Goal: Information Seeking & Learning: Learn about a topic

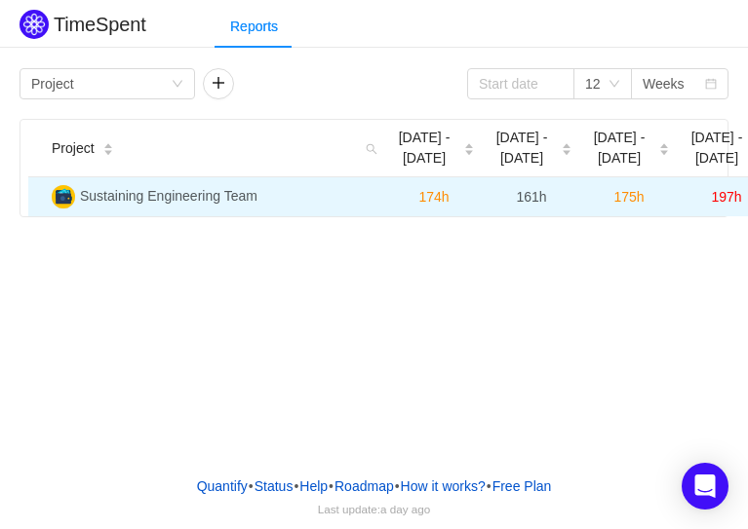
click at [534, 189] on span "161h" at bounding box center [531, 197] width 30 height 16
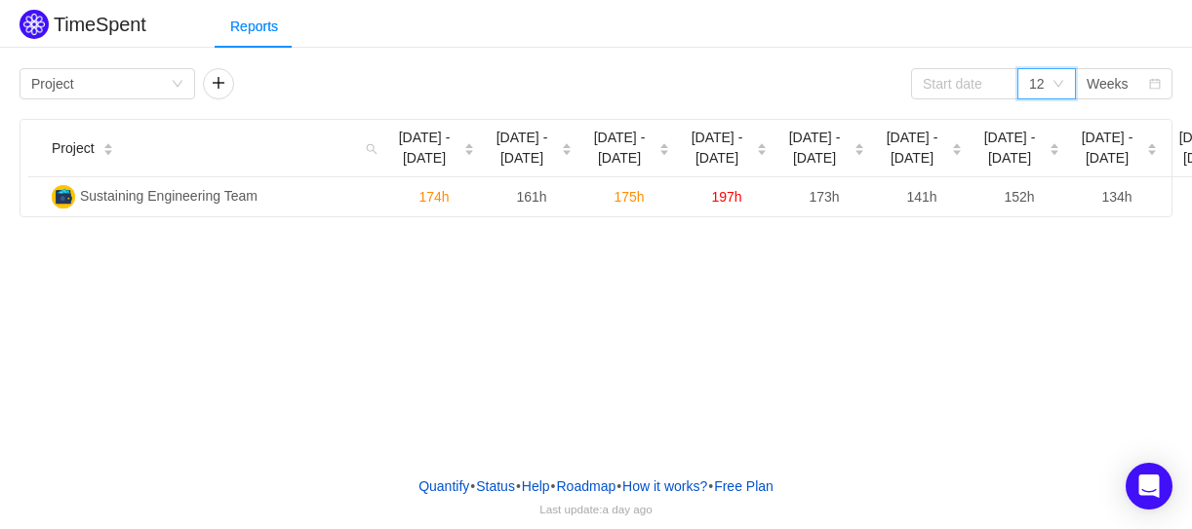
click at [747, 81] on icon "icon: down" at bounding box center [1058, 84] width 12 height 12
click at [747, 191] on li "9" at bounding box center [1046, 184] width 59 height 31
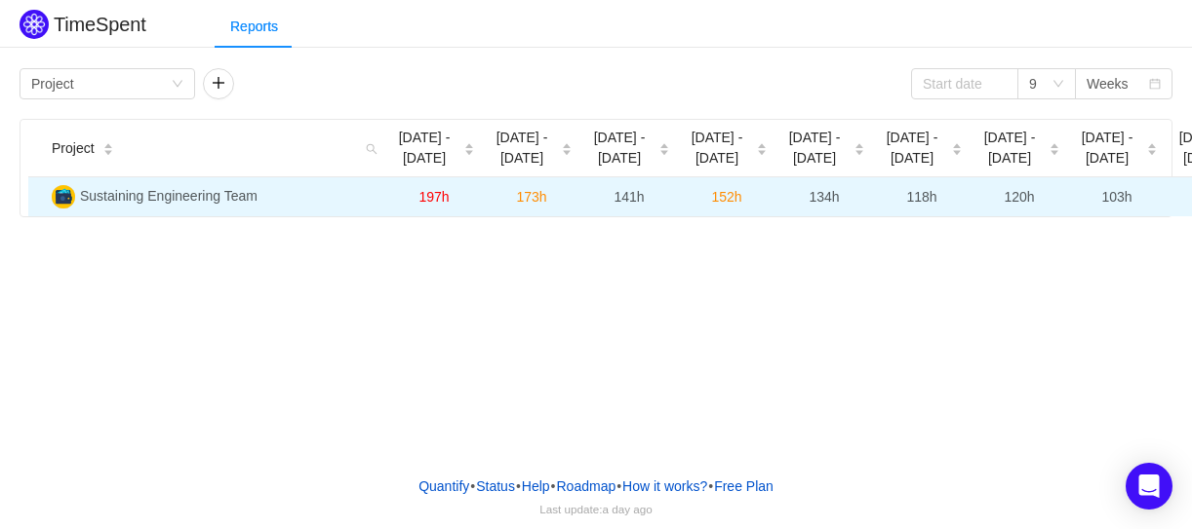
click at [248, 198] on span "Sustaining Engineering Team" at bounding box center [168, 196] width 177 height 16
click at [95, 191] on span "Sustaining Engineering Team" at bounding box center [168, 196] width 177 height 16
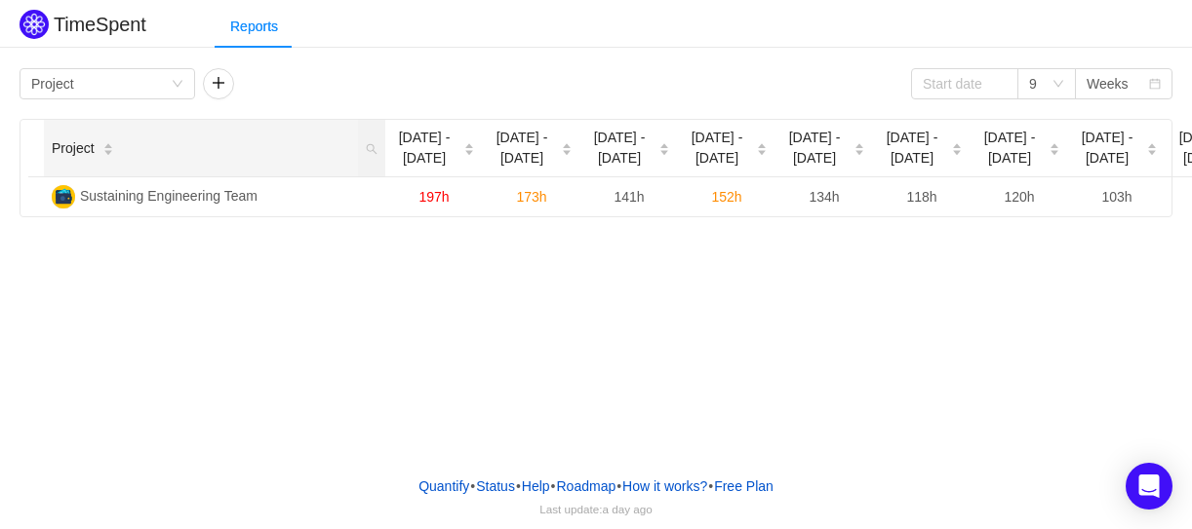
click at [85, 151] on span "Project" at bounding box center [73, 148] width 43 height 20
click at [183, 77] on div "Group by Project" at bounding box center [108, 83] width 176 height 31
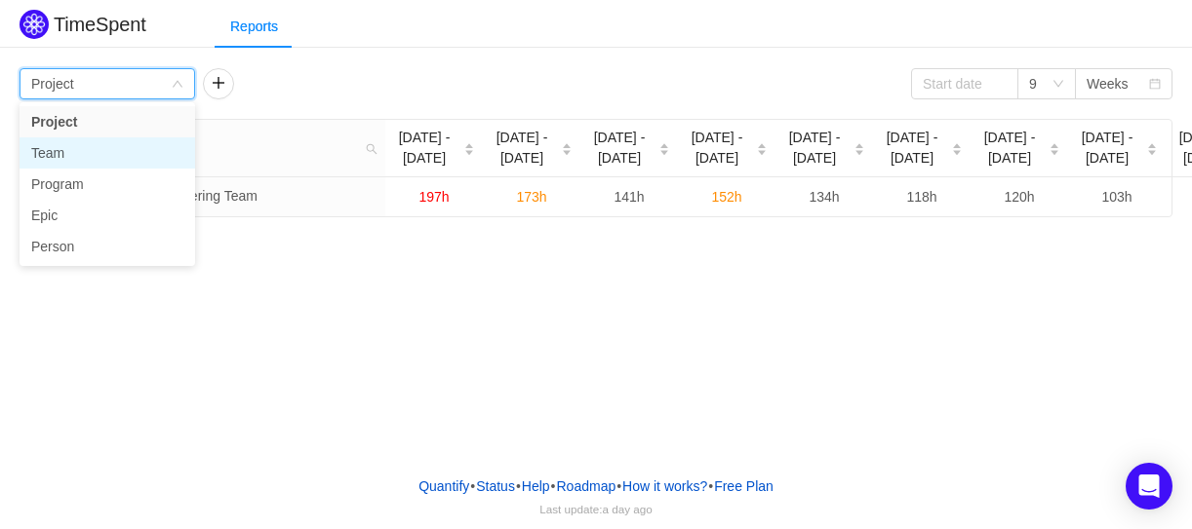
click at [111, 147] on li "Team" at bounding box center [108, 152] width 176 height 31
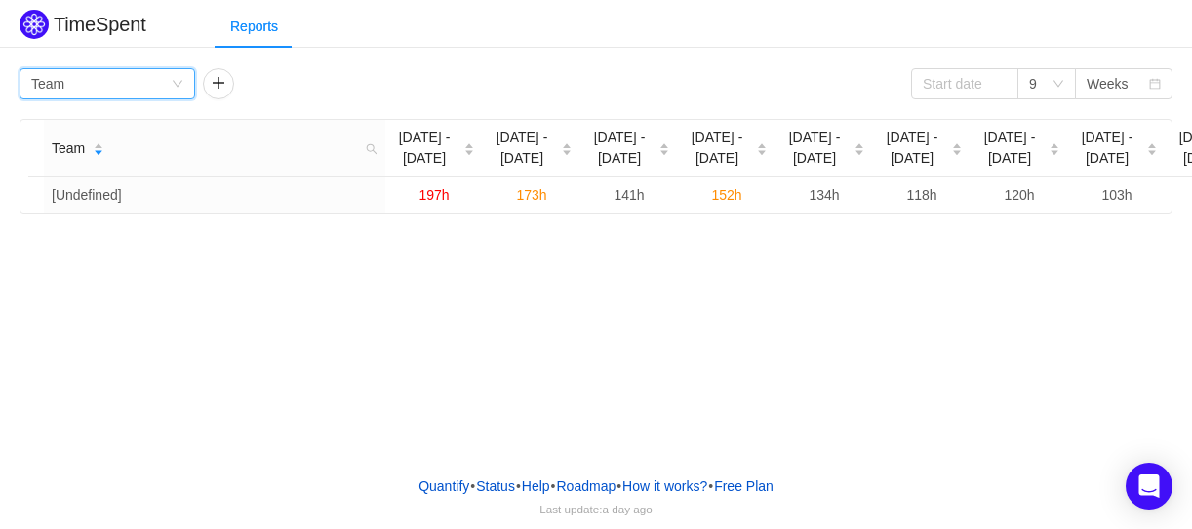
click at [158, 91] on div "Group by Team" at bounding box center [100, 83] width 139 height 29
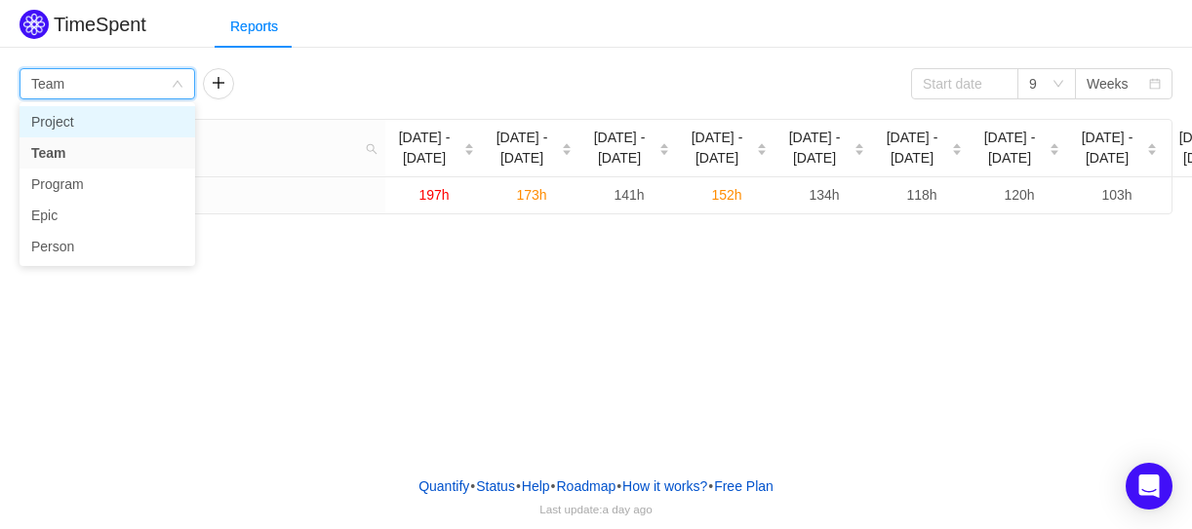
click at [120, 127] on li "Project" at bounding box center [108, 121] width 176 height 31
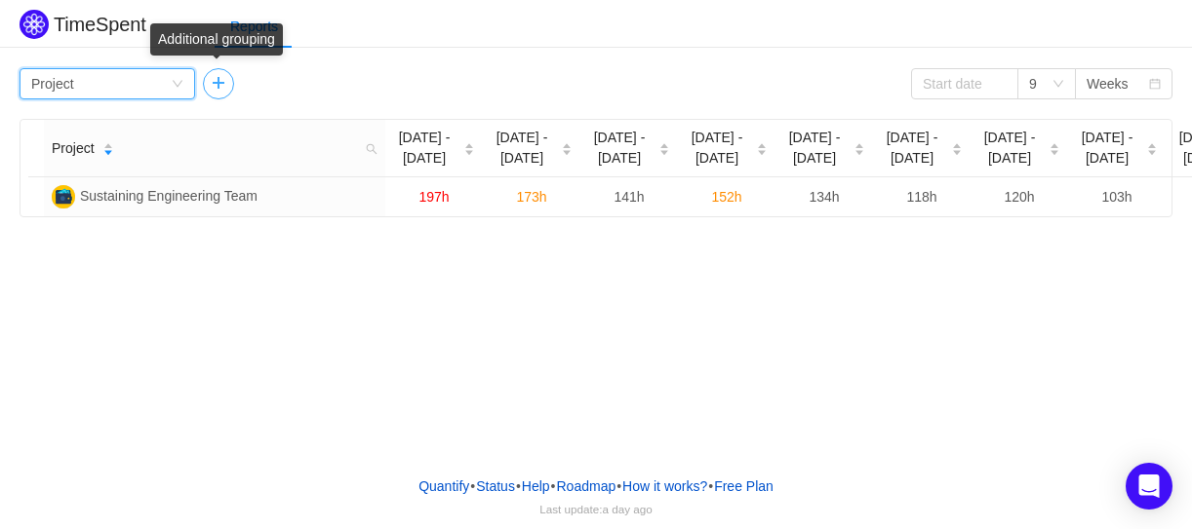
click at [211, 79] on button "button" at bounding box center [218, 83] width 31 height 31
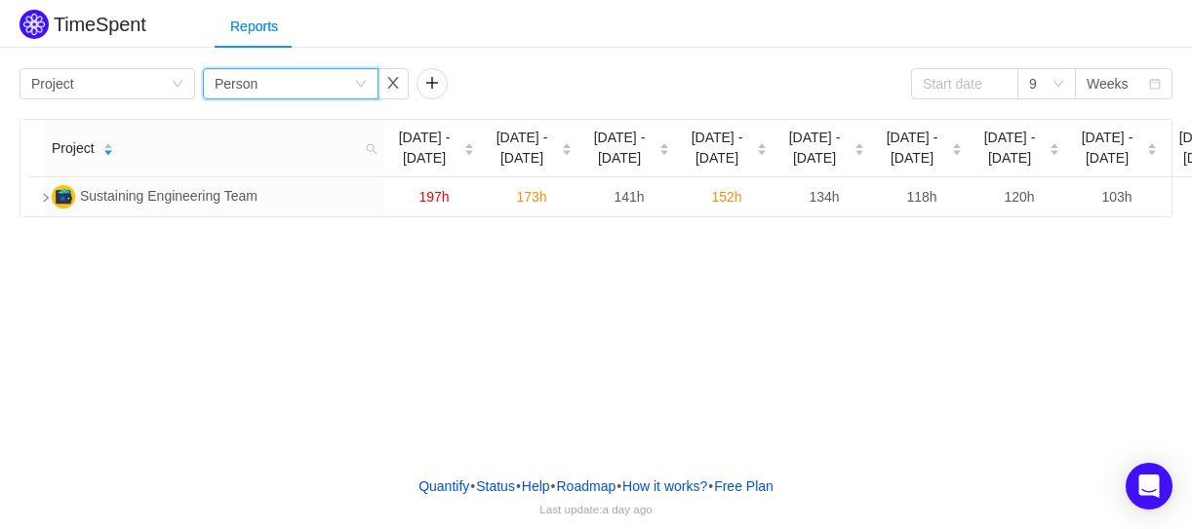
click at [342, 81] on div "Group by Person" at bounding box center [284, 83] width 139 height 29
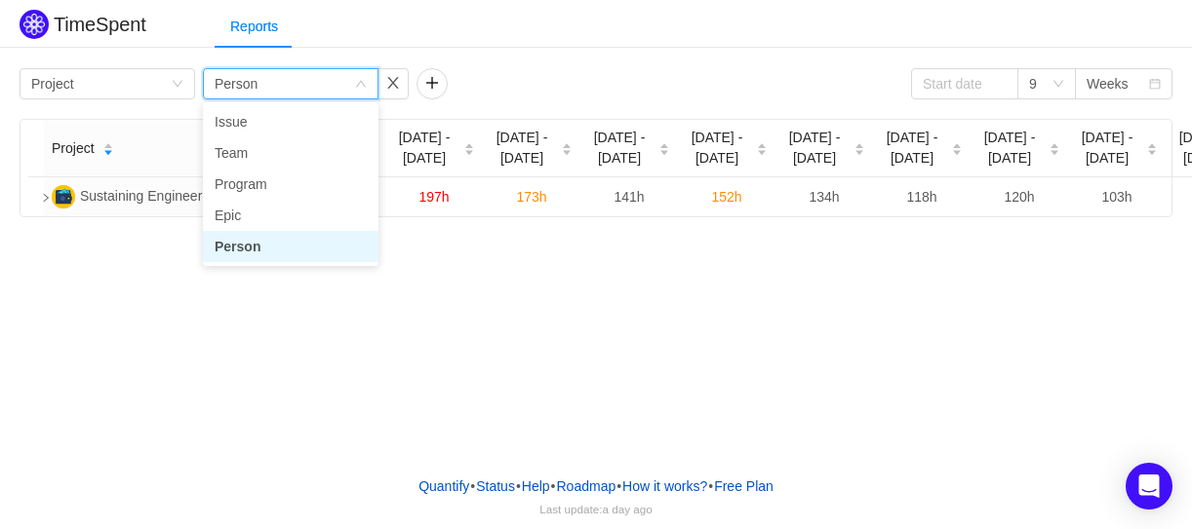
click at [247, 246] on li "Person" at bounding box center [291, 246] width 176 height 31
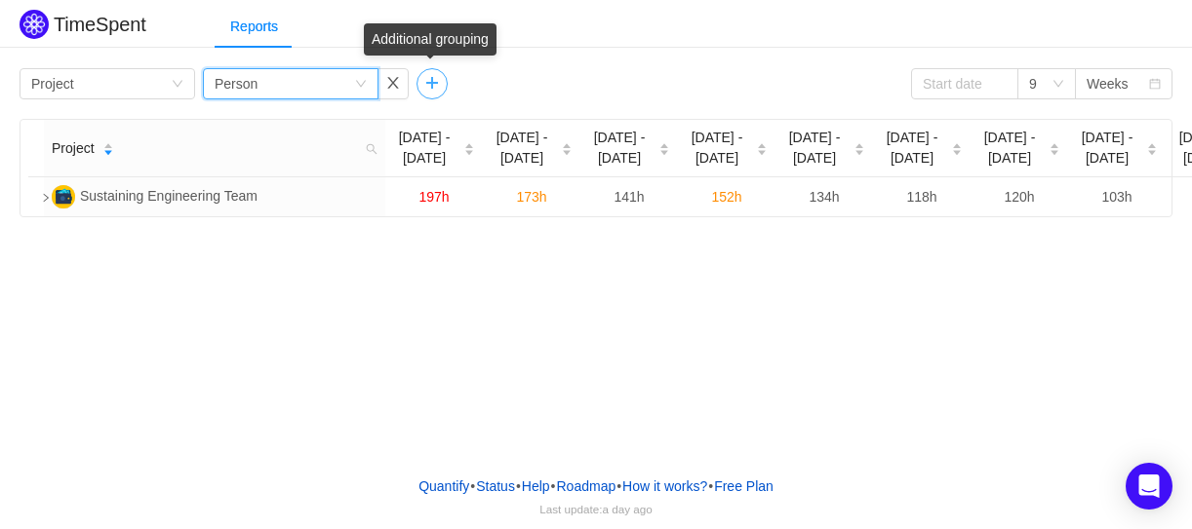
click at [426, 85] on button "button" at bounding box center [431, 83] width 31 height 31
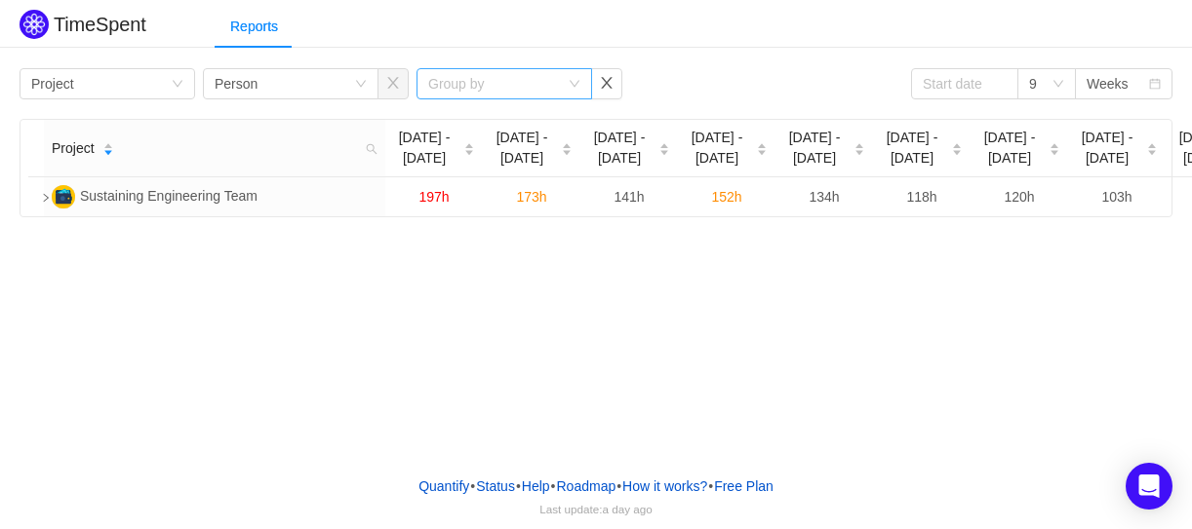
click at [470, 81] on div "Group by" at bounding box center [493, 84] width 131 height 20
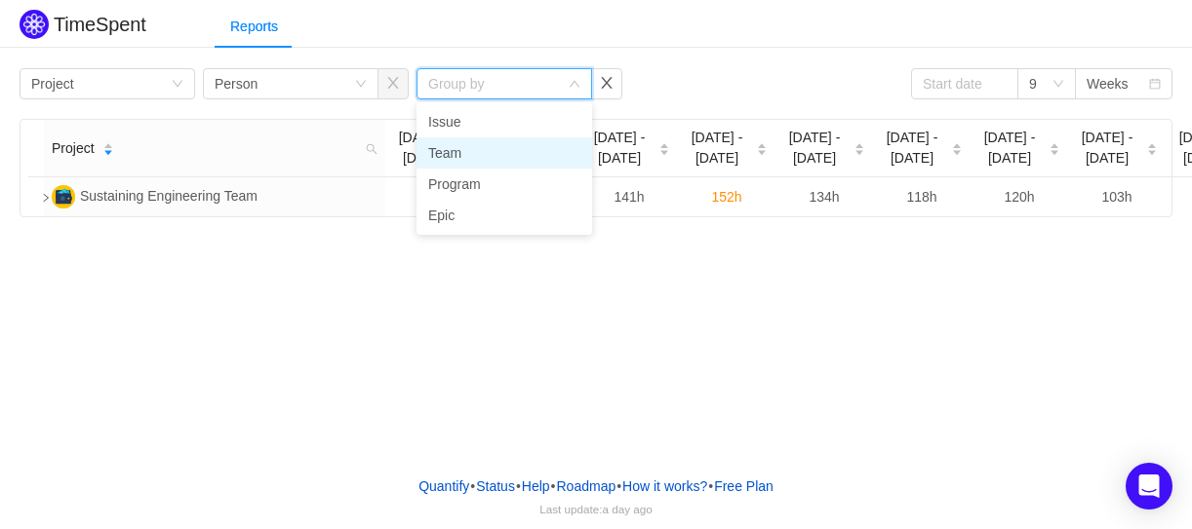
click at [451, 163] on li "Team" at bounding box center [504, 152] width 176 height 31
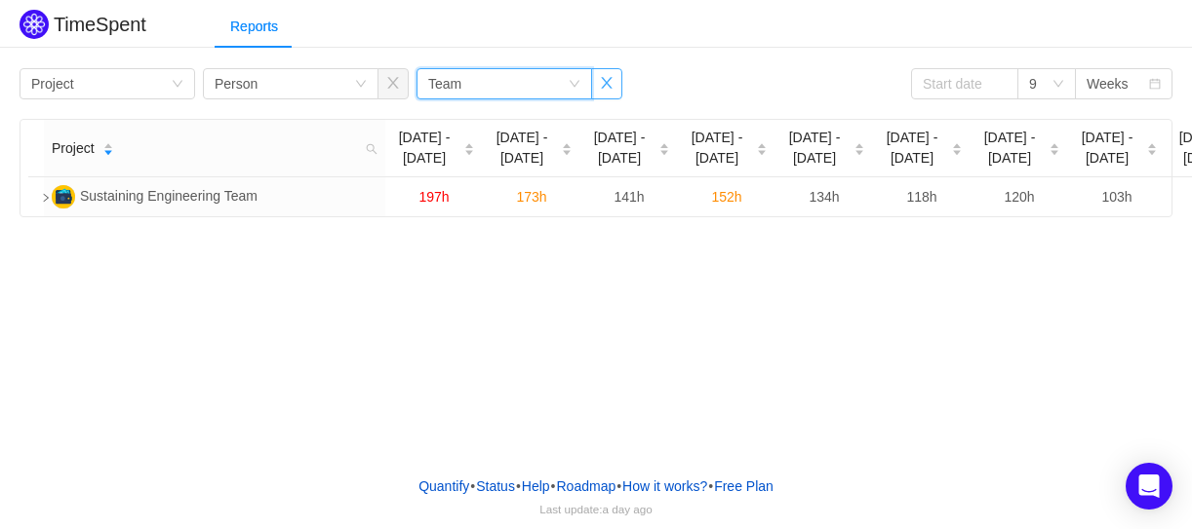
click at [609, 81] on button "button" at bounding box center [606, 83] width 31 height 31
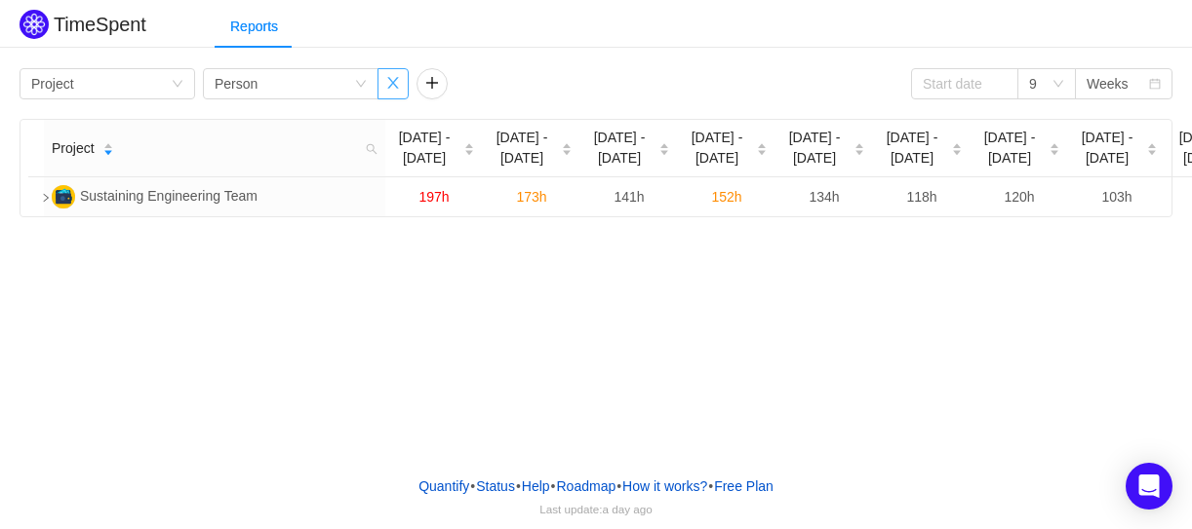
click at [392, 85] on button "button" at bounding box center [392, 83] width 31 height 31
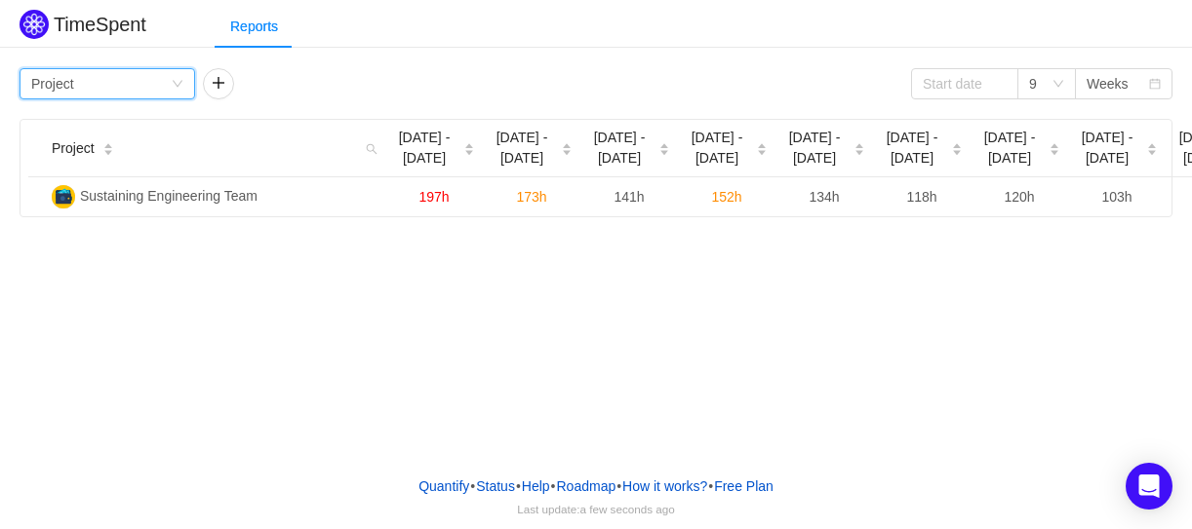
click at [172, 85] on icon "icon: down" at bounding box center [178, 84] width 12 height 12
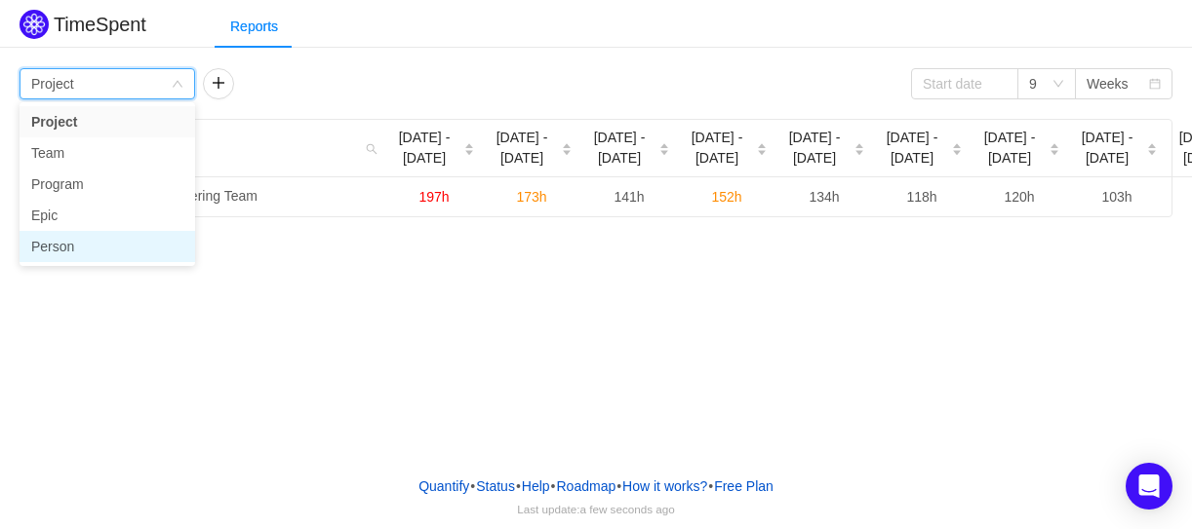
click at [104, 243] on li "Person" at bounding box center [108, 246] width 176 height 31
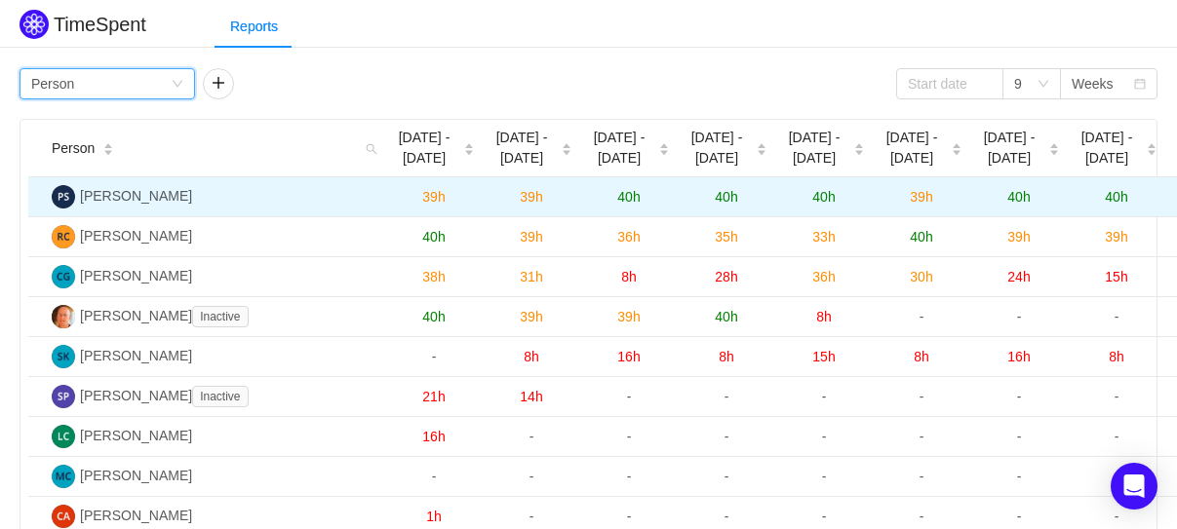
click at [623, 200] on span "40h" at bounding box center [628, 197] width 22 height 16
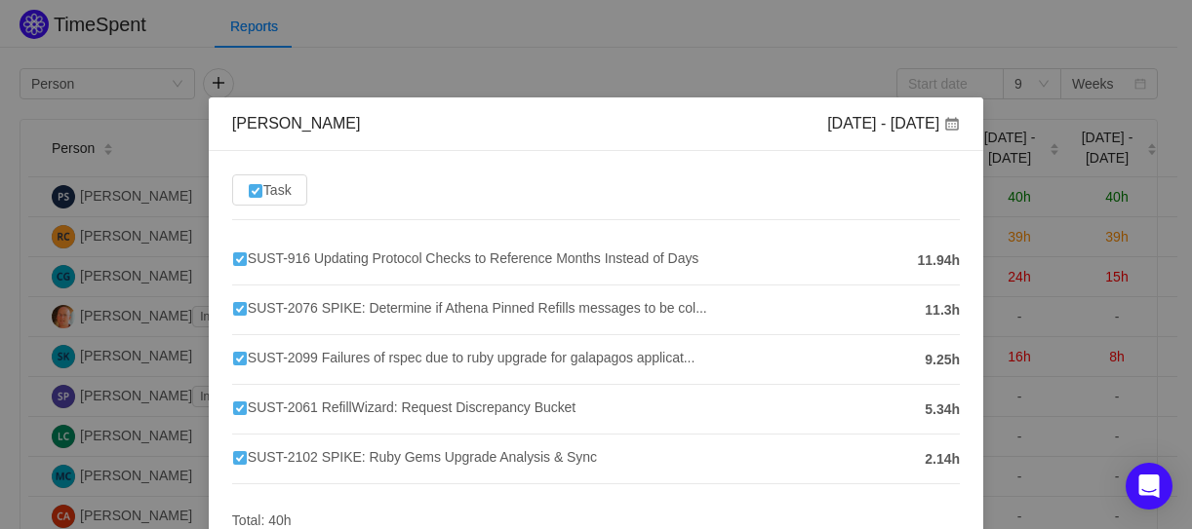
click at [651, 82] on div "Pawan Shah Jul 28 - Aug 3 Task SUST-916 Updating Protocol Checks to Reference M…" at bounding box center [596, 264] width 1192 height 529
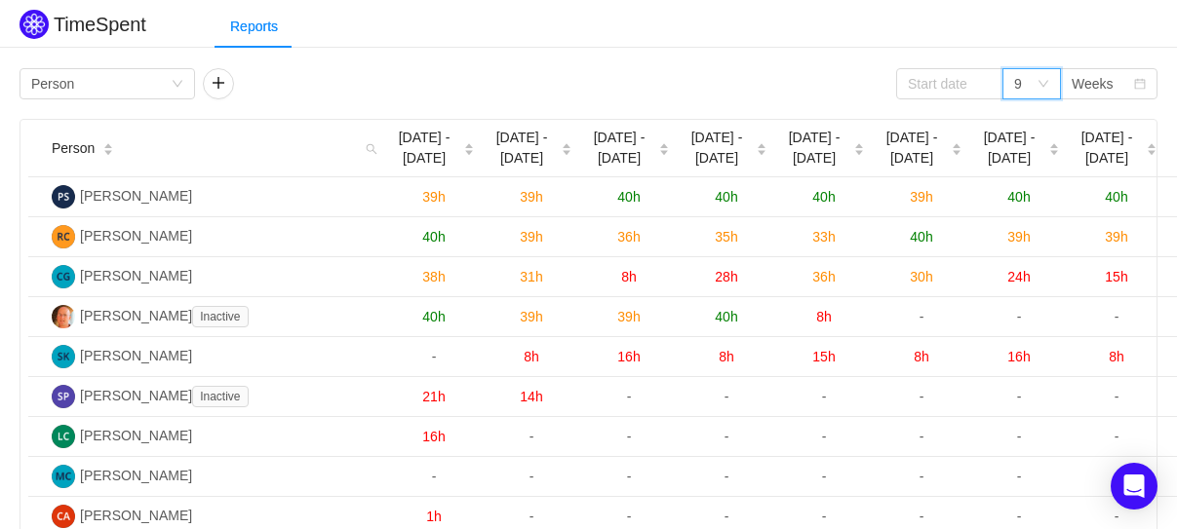
click at [1043, 81] on icon "icon: down" at bounding box center [1044, 84] width 12 height 12
click at [1027, 211] on li "12" at bounding box center [1031, 215] width 59 height 31
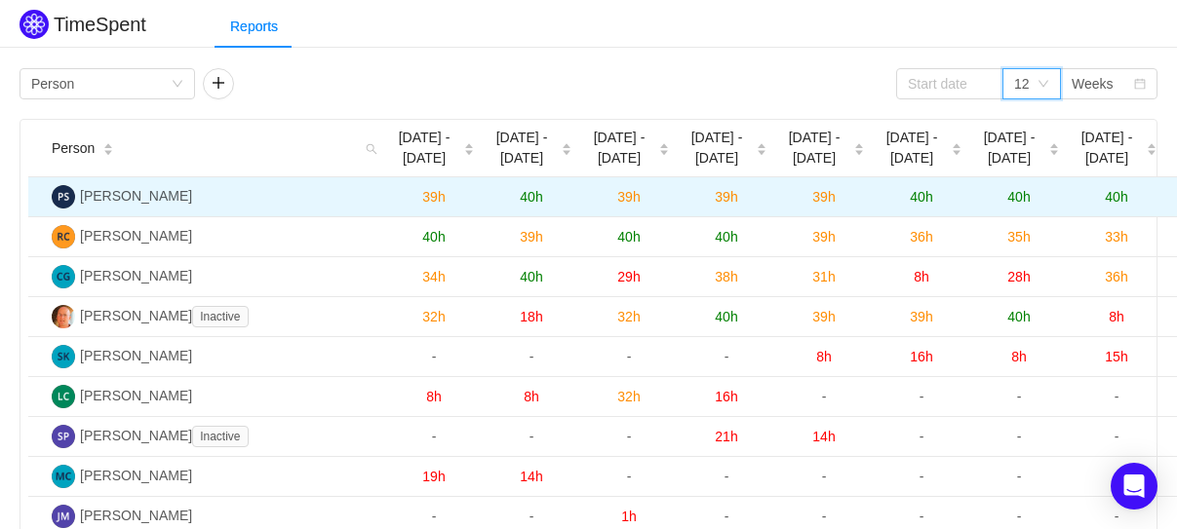
click at [520, 189] on span "40h" at bounding box center [531, 197] width 22 height 16
click at [627, 200] on span "39h" at bounding box center [628, 197] width 22 height 16
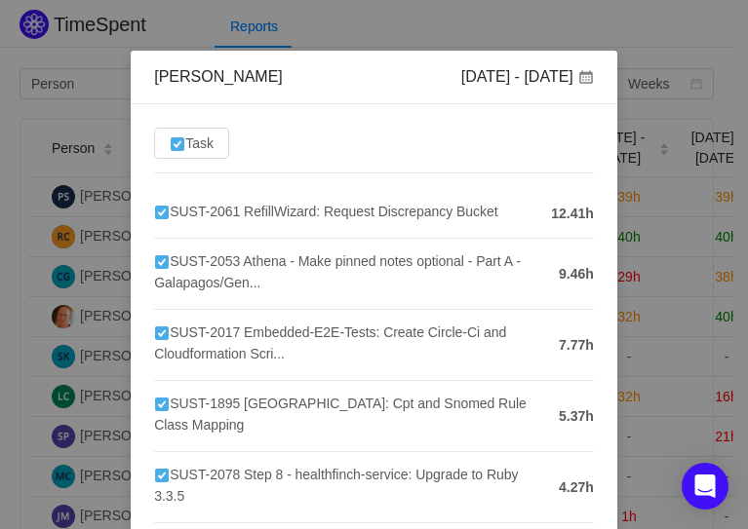
scroll to position [16, 0]
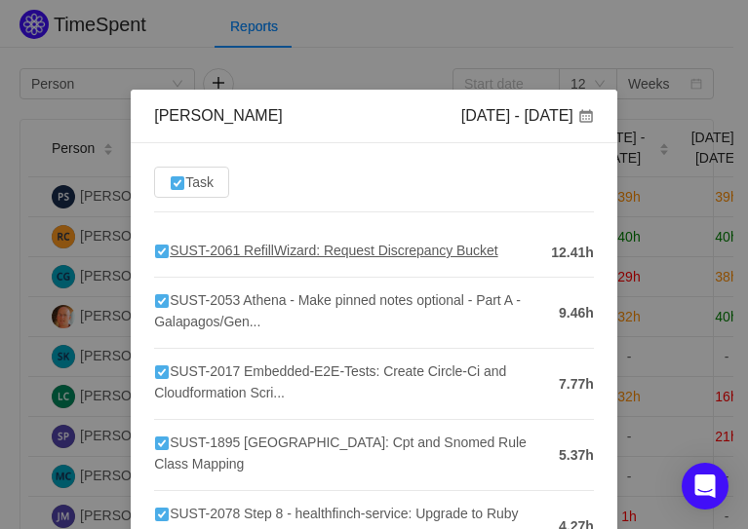
click at [215, 243] on span "SUST-2061 RefillWizard: Request Discrepancy Bucket" at bounding box center [325, 251] width 343 height 16
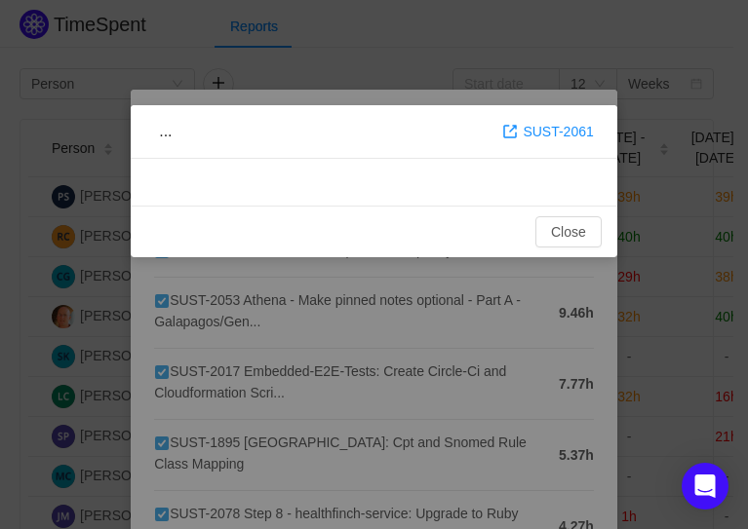
scroll to position [0, 0]
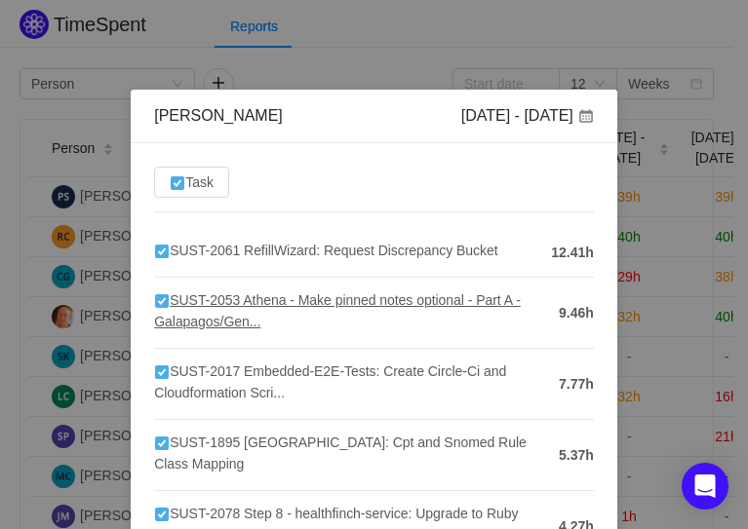
click at [198, 300] on span "SUST-2053 Athena - Make pinned notes optional - Part A - Galapagos/Gen..." at bounding box center [337, 311] width 367 height 37
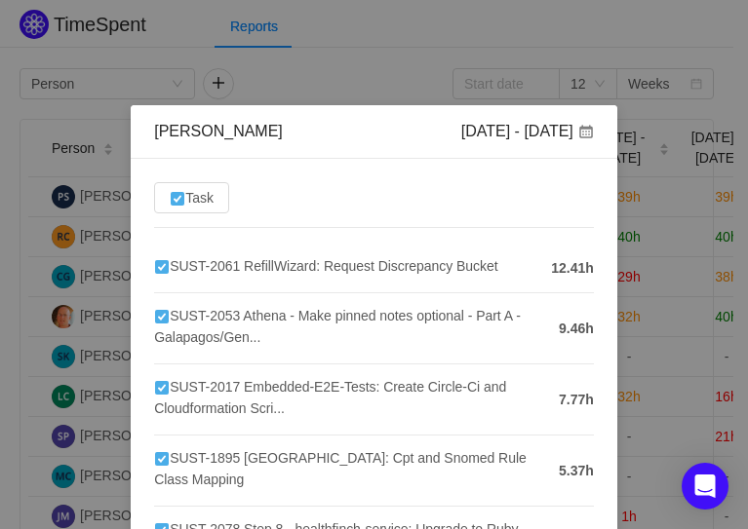
click at [655, 235] on div "Pawan Shah Jul 7 - 13 Task SUST-2061 RefillWizard: Request Discrepancy Bucket 1…" at bounding box center [374, 264] width 748 height 529
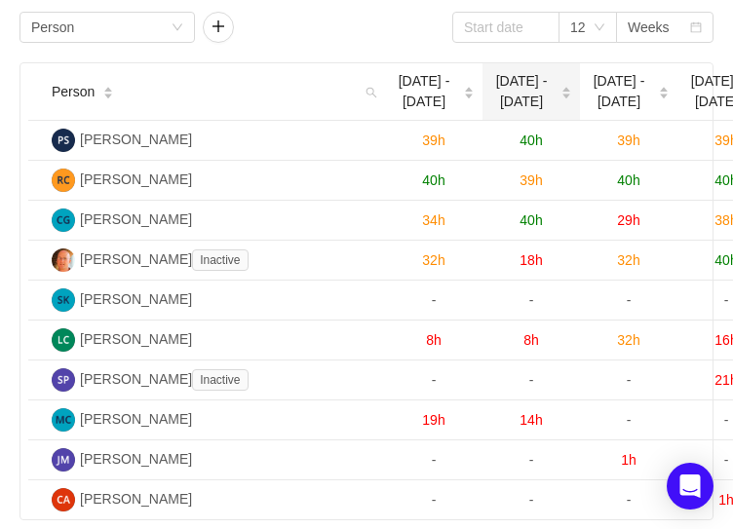
scroll to position [58, 0]
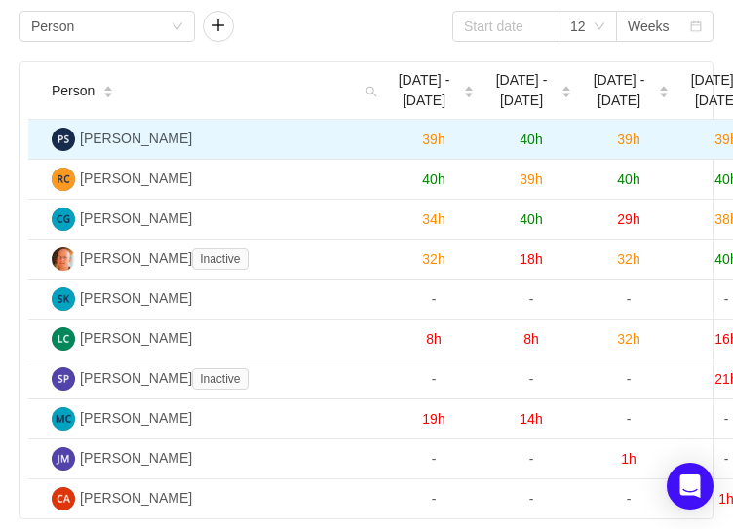
click at [726, 138] on span "39h" at bounding box center [726, 140] width 22 height 16
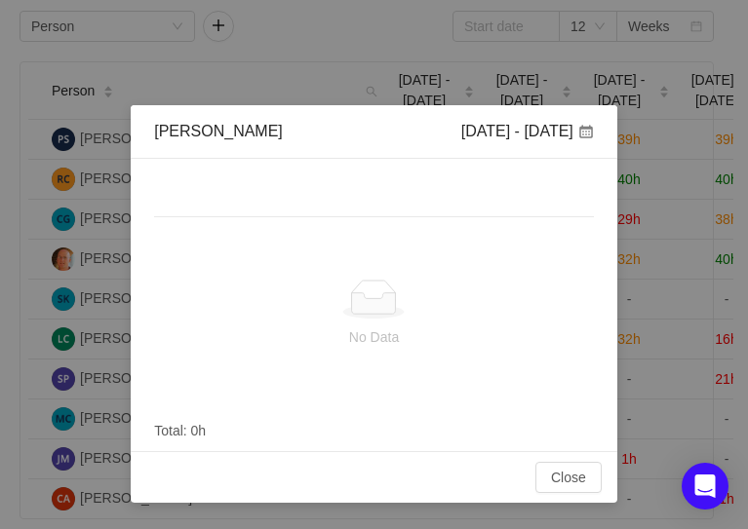
click at [483, 24] on div "Pawan Shah Jul 14 - 20 No Data Total: 0h Close OK" at bounding box center [374, 264] width 748 height 529
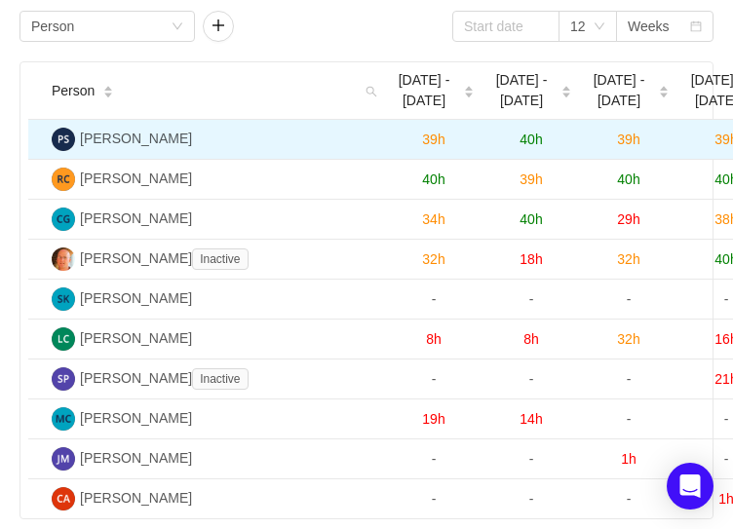
click at [724, 140] on span "39h" at bounding box center [726, 140] width 22 height 16
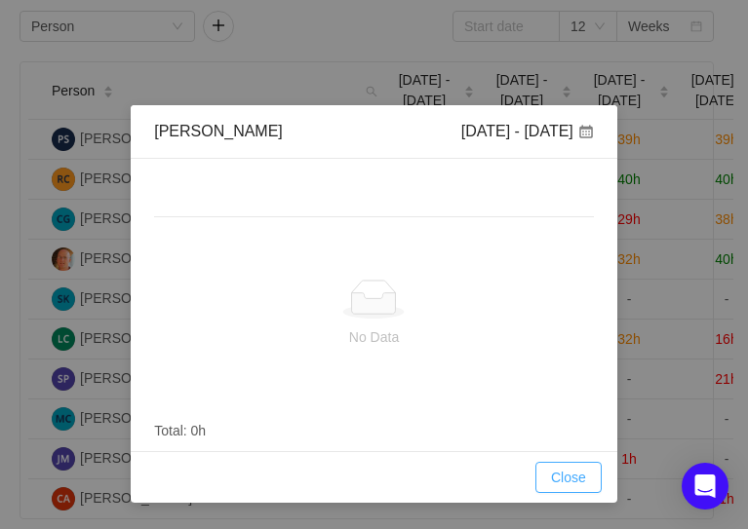
click at [550, 471] on button "Close" at bounding box center [568, 477] width 66 height 31
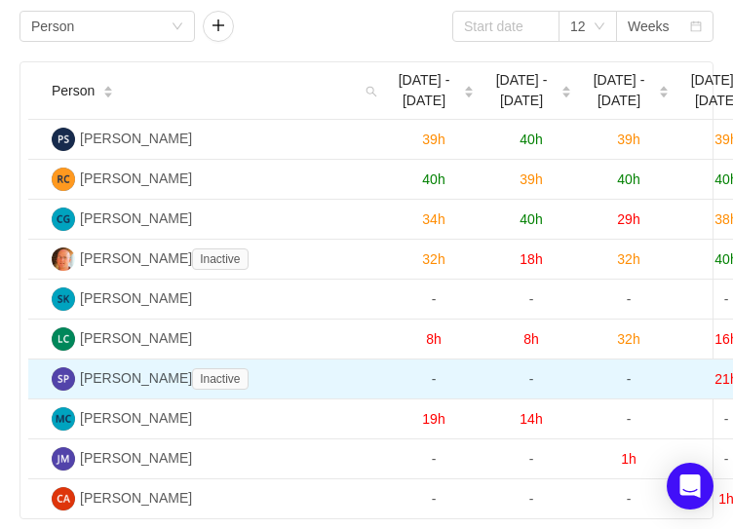
scroll to position [175, 0]
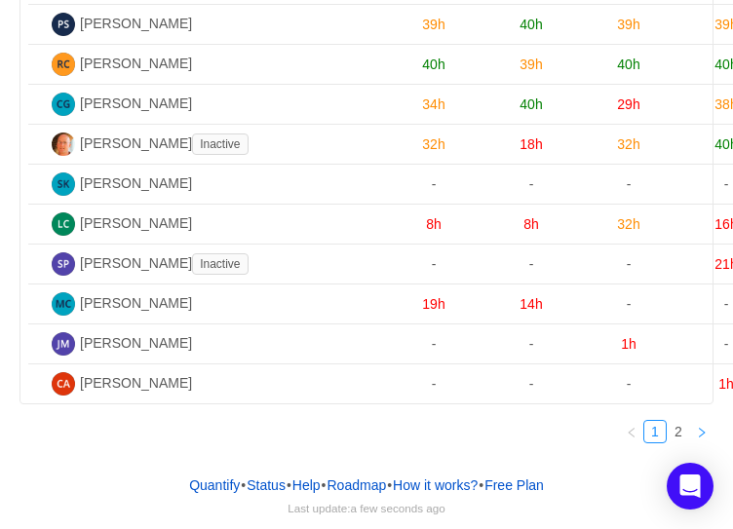
click at [695, 440] on link at bounding box center [701, 431] width 23 height 23
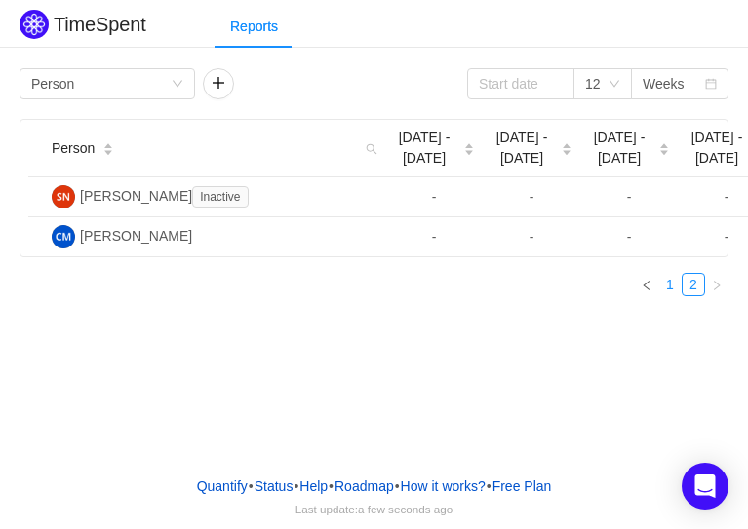
click at [674, 280] on link "1" at bounding box center [669, 284] width 21 height 21
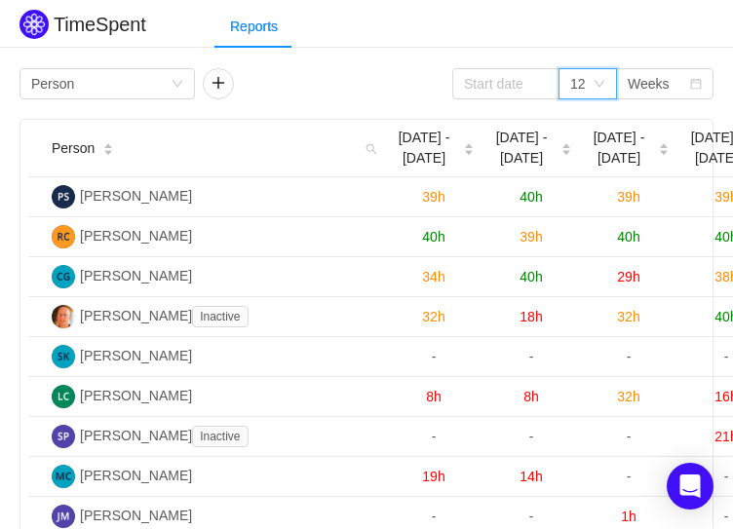
click at [581, 80] on div "12" at bounding box center [578, 83] width 16 height 29
click at [570, 182] on li "9" at bounding box center [588, 184] width 59 height 31
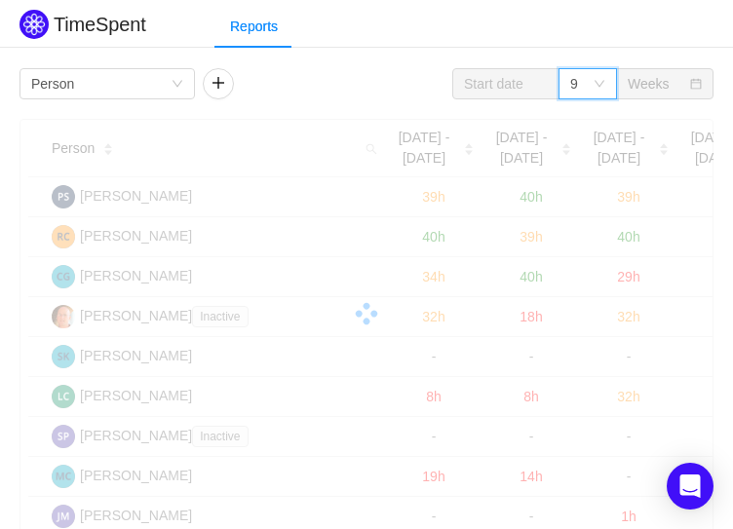
click at [603, 110] on div "Group by Person 9 Weeks Person Jun 23 - 29 Jun 30 - Jul 6 Jul 7 - 13 Jul 14 - 2…" at bounding box center [367, 350] width 694 height 564
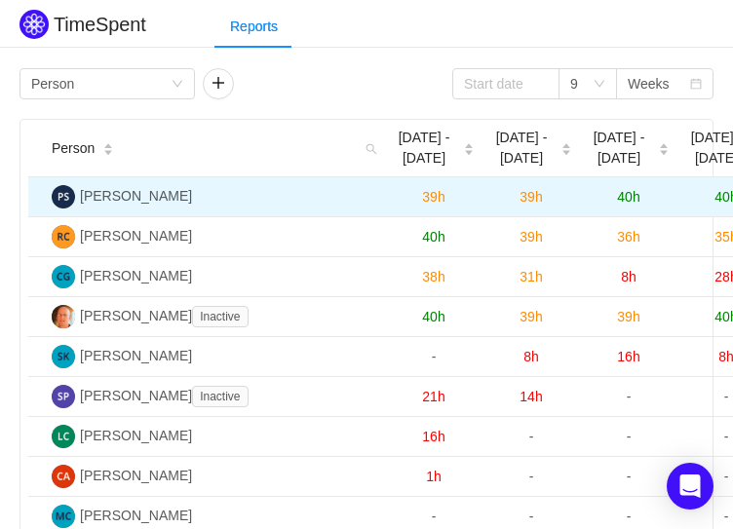
click at [429, 185] on td "39h" at bounding box center [434, 197] width 98 height 40
click at [433, 209] on td "39h" at bounding box center [434, 197] width 98 height 40
click at [432, 196] on span "39h" at bounding box center [433, 197] width 22 height 16
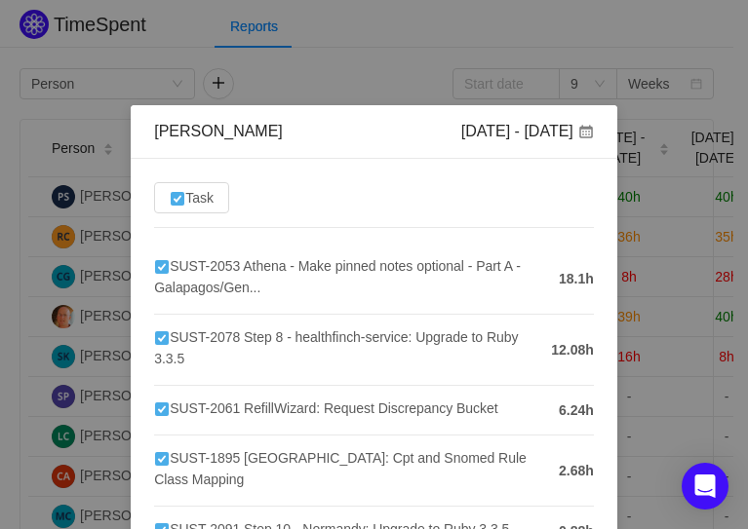
scroll to position [149, 0]
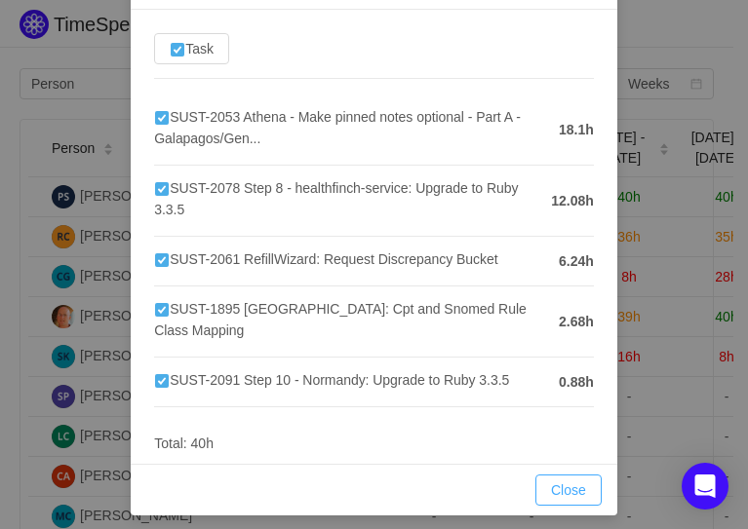
click at [575, 494] on button "Close" at bounding box center [568, 490] width 66 height 31
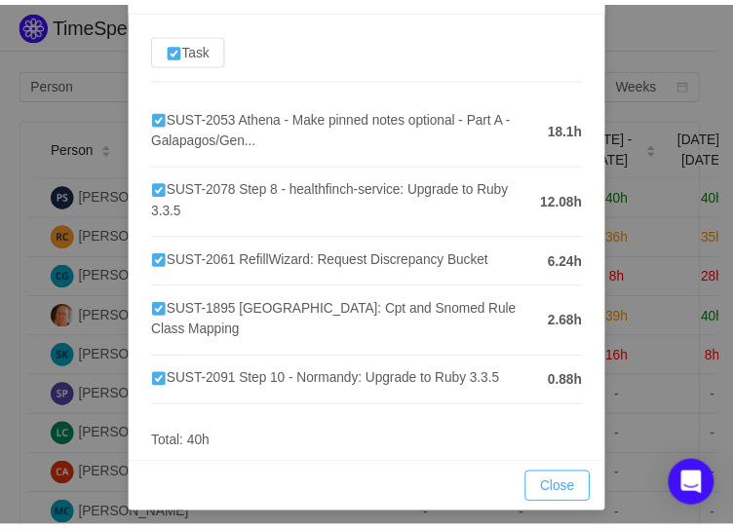
scroll to position [52, 0]
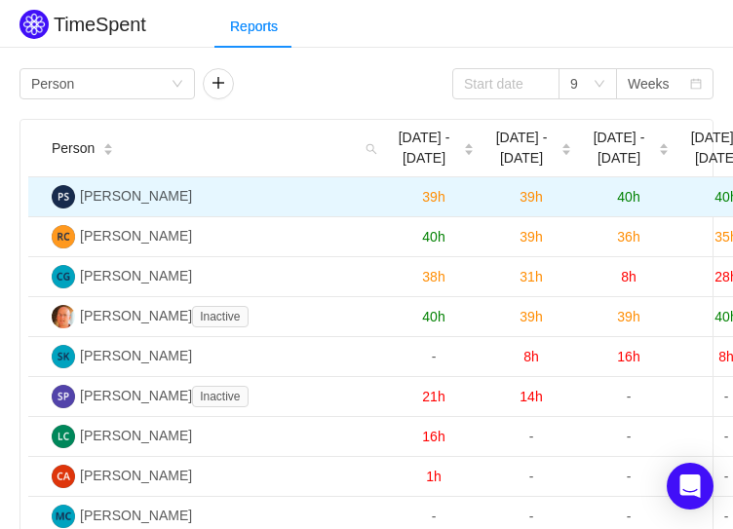
click at [534, 190] on span "39h" at bounding box center [531, 197] width 22 height 16
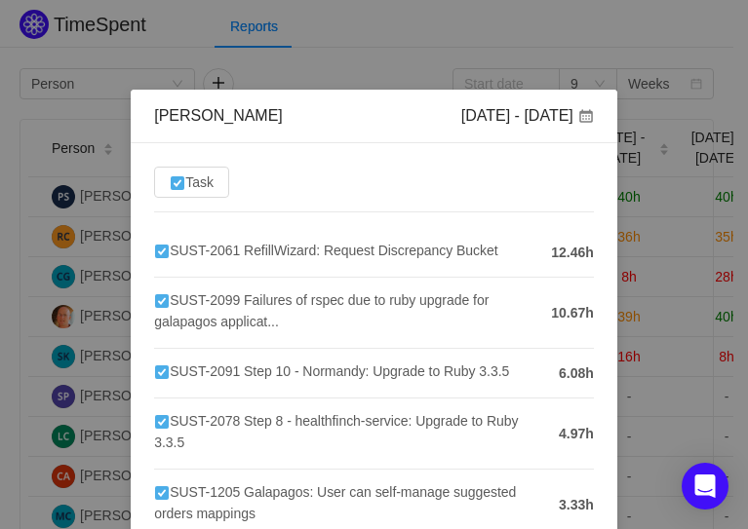
scroll to position [0, 0]
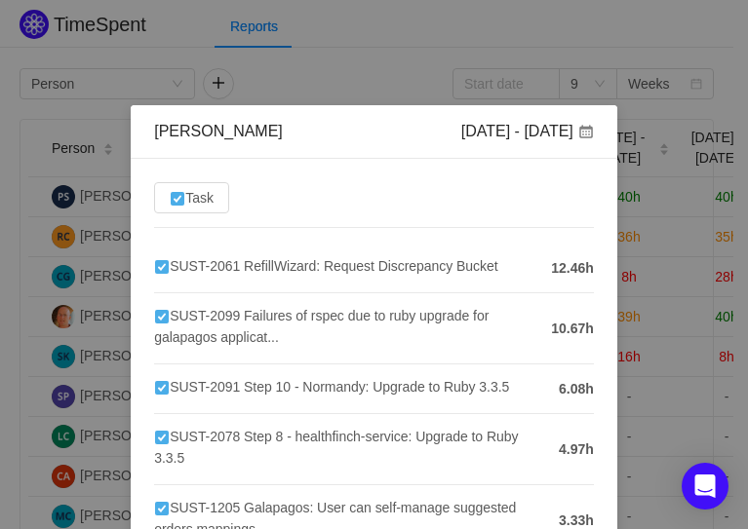
click at [507, 80] on div "Pawan Shah Jul 21 - 27 Task SUST-2061 RefillWizard: Request Discrepancy Bucket …" at bounding box center [374, 264] width 748 height 529
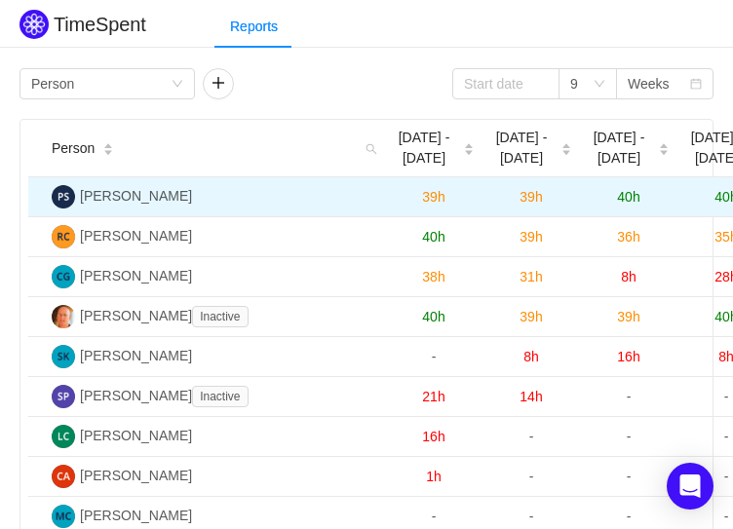
click at [636, 199] on span "40h" at bounding box center [628, 197] width 22 height 16
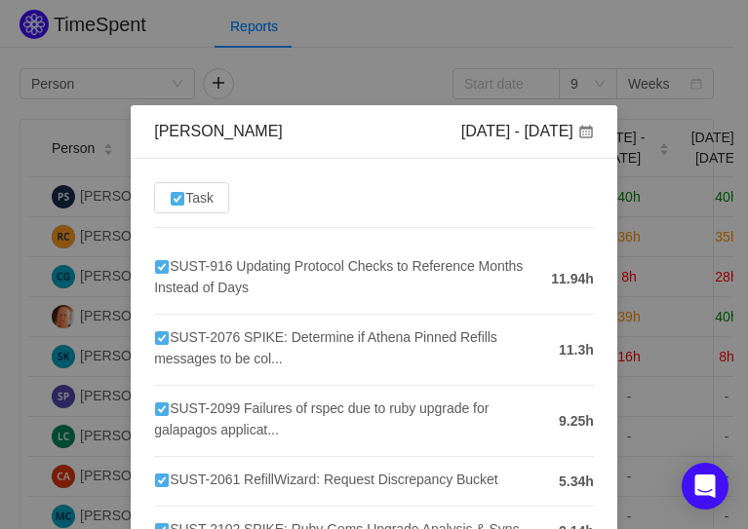
scroll to position [149, 0]
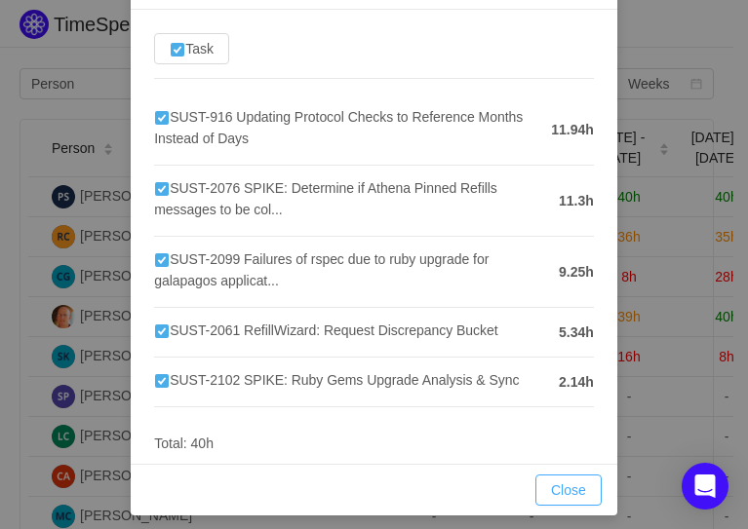
click at [560, 491] on button "Close" at bounding box center [568, 490] width 66 height 31
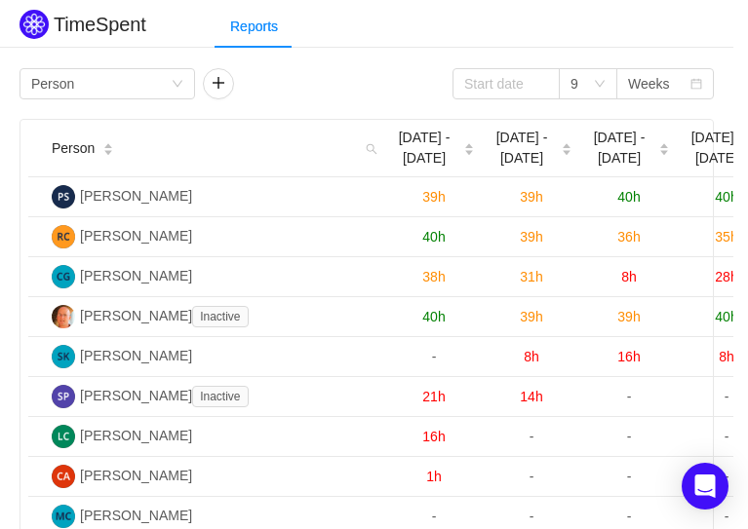
scroll to position [52, 0]
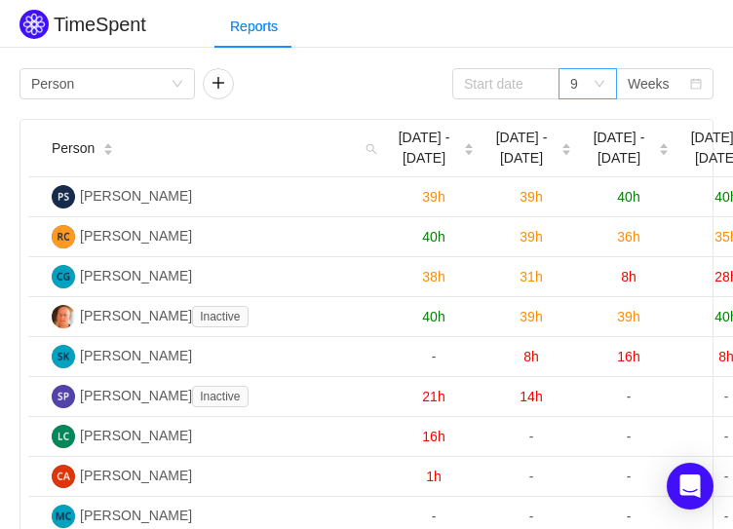
click at [595, 82] on icon "icon: down" at bounding box center [600, 84] width 12 height 12
click at [573, 152] on li "6" at bounding box center [588, 152] width 59 height 31
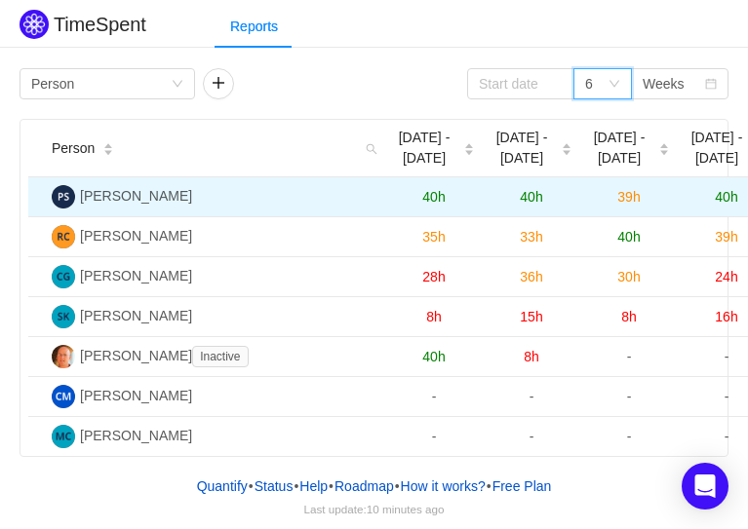
click at [436, 191] on span "40h" at bounding box center [433, 197] width 22 height 16
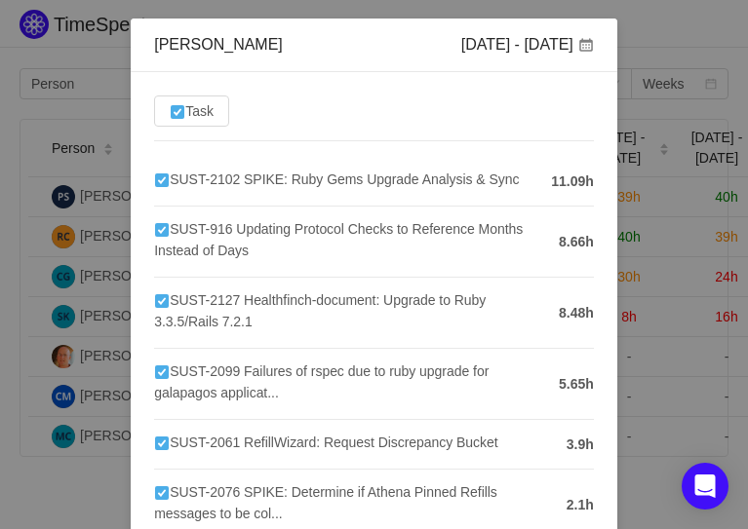
scroll to position [83, 0]
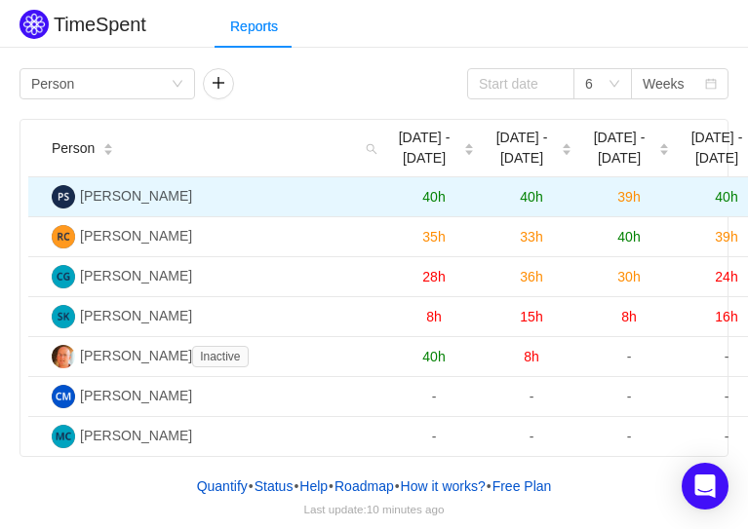
click at [530, 192] on span "40h" at bounding box center [531, 197] width 22 height 16
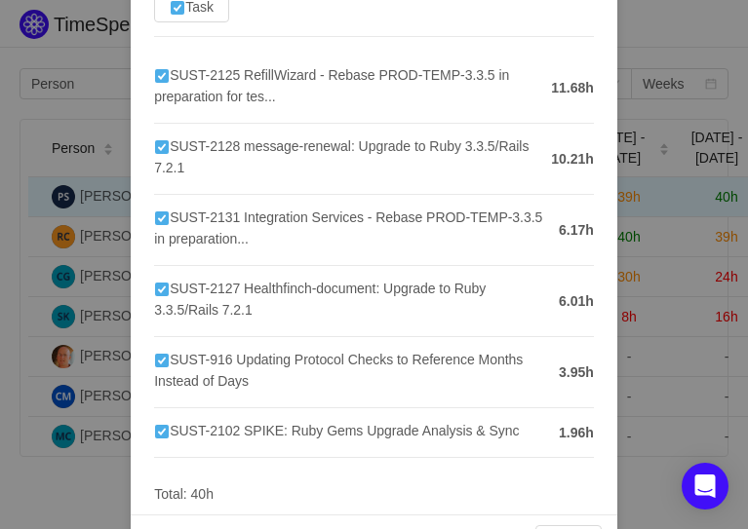
scroll to position [242, 0]
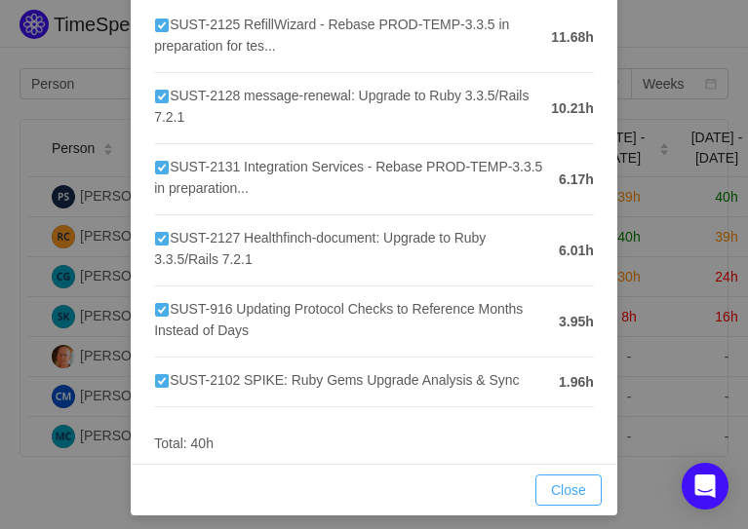
click at [550, 481] on button "Close" at bounding box center [568, 490] width 66 height 31
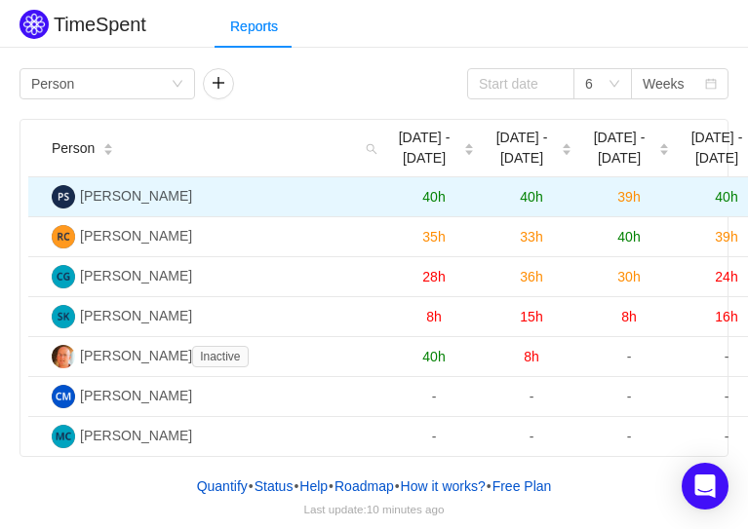
click at [529, 197] on span "40h" at bounding box center [531, 197] width 22 height 16
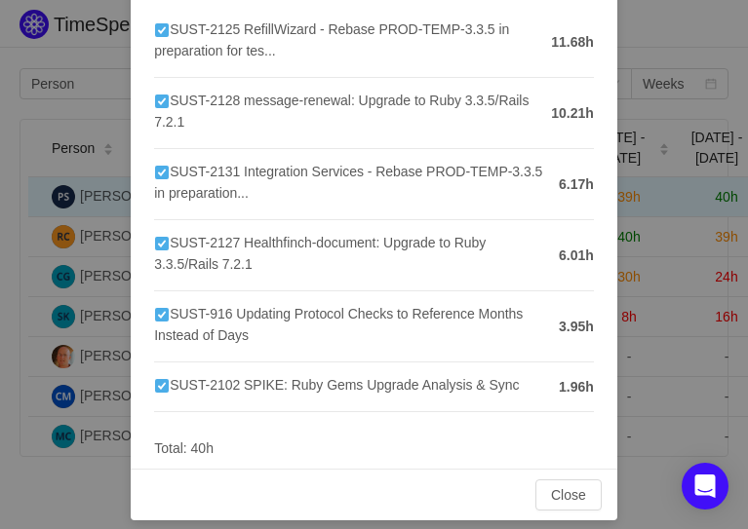
scroll to position [242, 0]
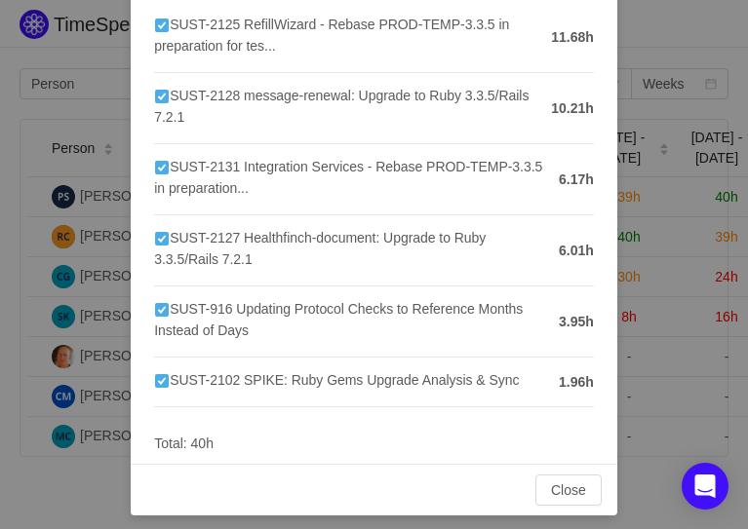
click at [648, 338] on div "Pawan Shah Aug 11 - 17 Task SUST-2125 RefillWizard - Rebase PROD-TEMP-3.3.5 in …" at bounding box center [374, 264] width 748 height 529
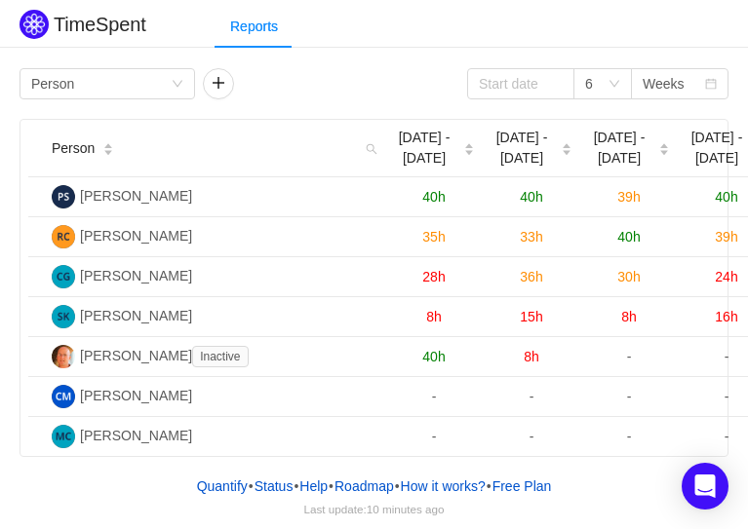
scroll to position [144, 0]
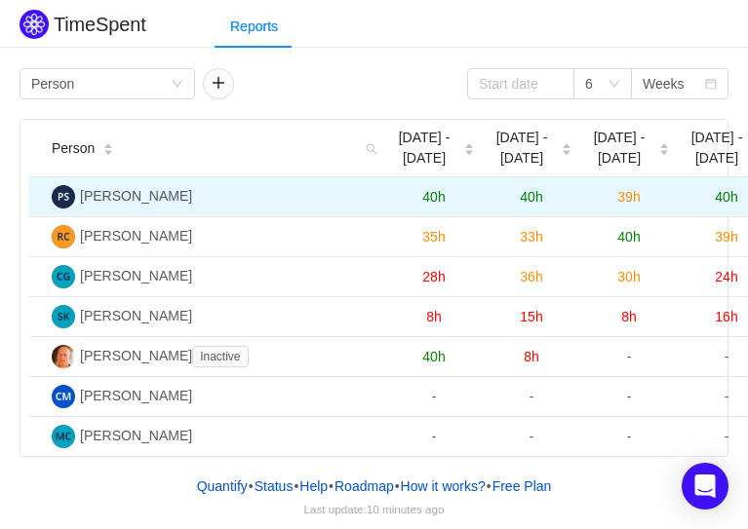
click at [626, 189] on span "39h" at bounding box center [628, 197] width 22 height 16
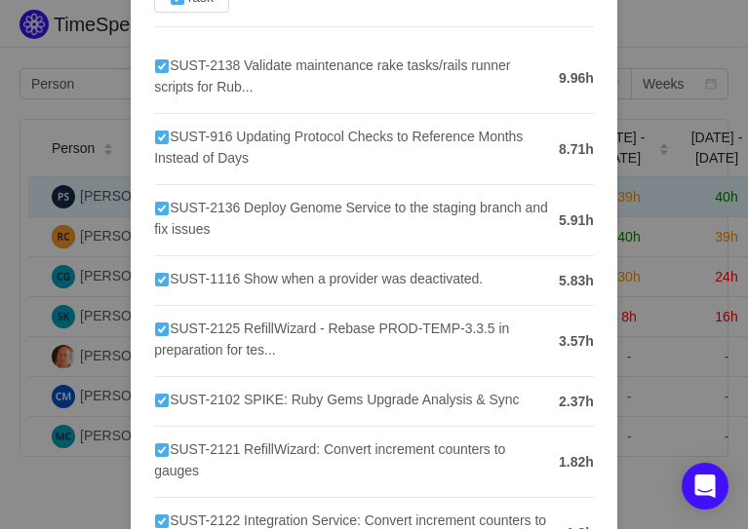
scroll to position [205, 0]
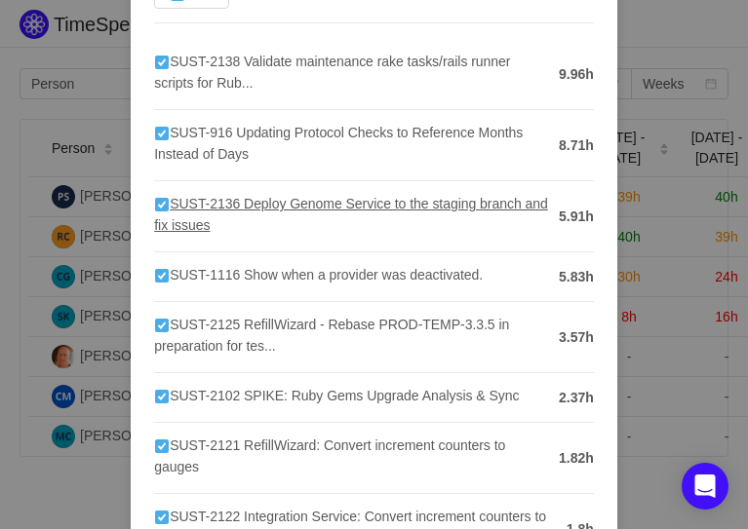
click at [299, 196] on span "SUST-2136 Deploy Genome Service to the staging branch and fix issues" at bounding box center [351, 214] width 394 height 37
click at [306, 267] on span "SUST-1116 Show when a provider was deactivated." at bounding box center [318, 275] width 329 height 16
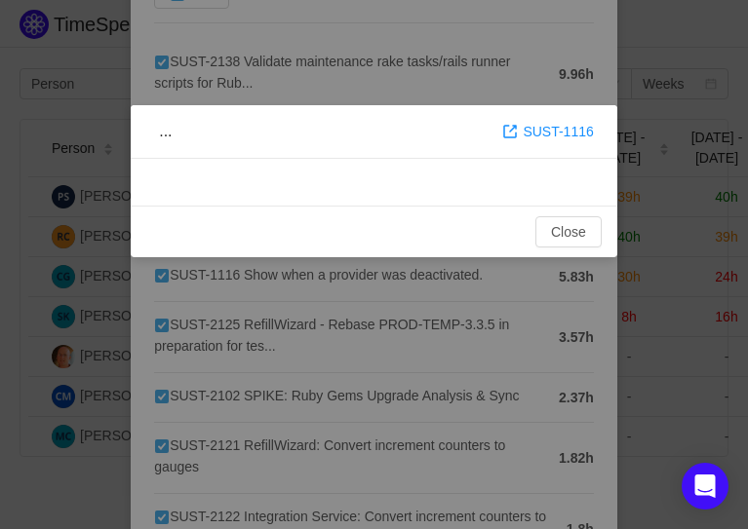
click at [257, 26] on div "... SUST-1116 NaNd Lead Time NaNd Cycle Time NaNd Actual Time Time in Status Ac…" at bounding box center [374, 264] width 748 height 529
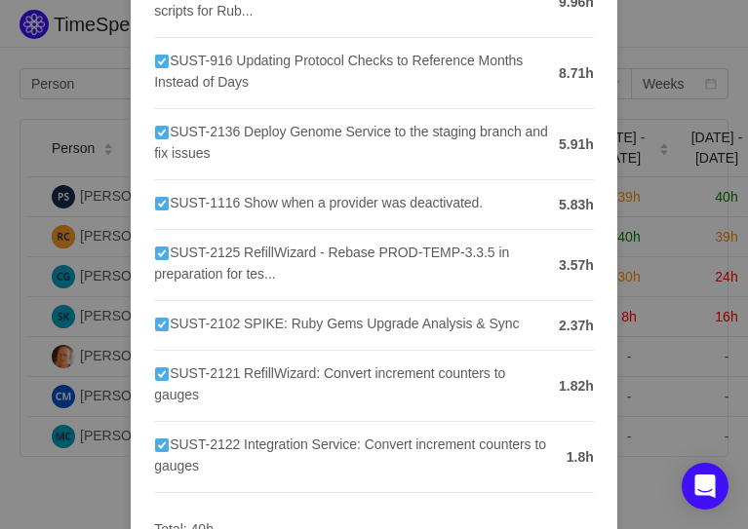
scroll to position [363, 0]
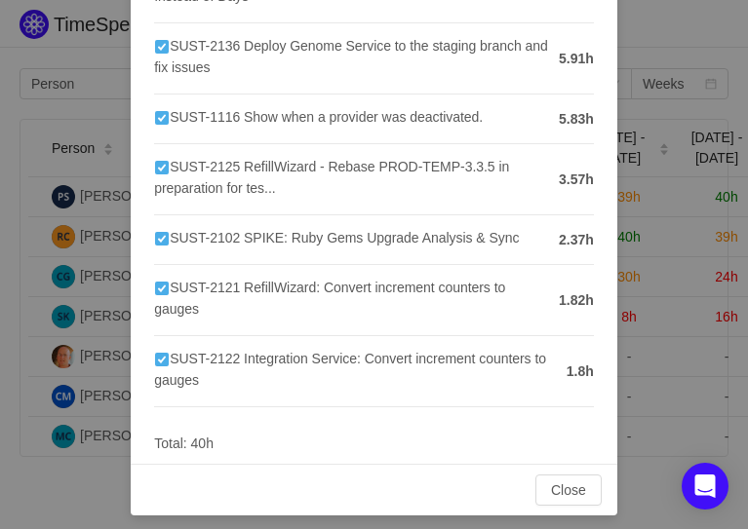
click at [645, 152] on div "Pawan Shah Aug 18 - 24 Task SUST-2138 Validate maintenance rake tasks/rails run…" at bounding box center [374, 264] width 748 height 529
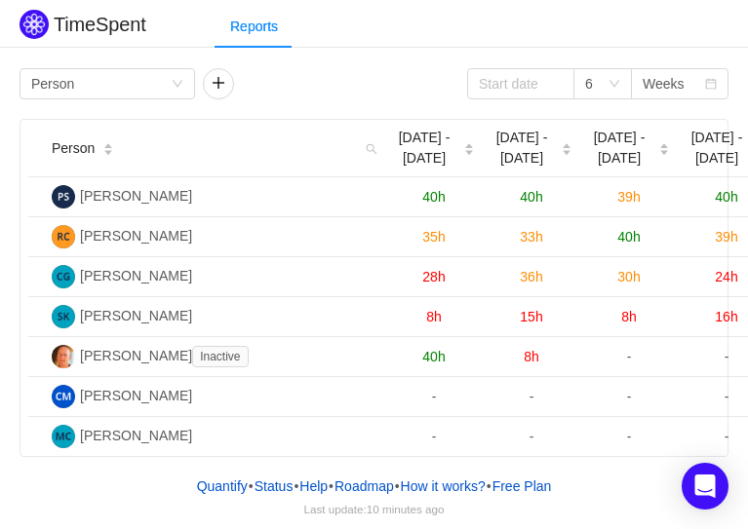
scroll to position [265, 0]
click at [612, 72] on div "6" at bounding box center [602, 83] width 59 height 31
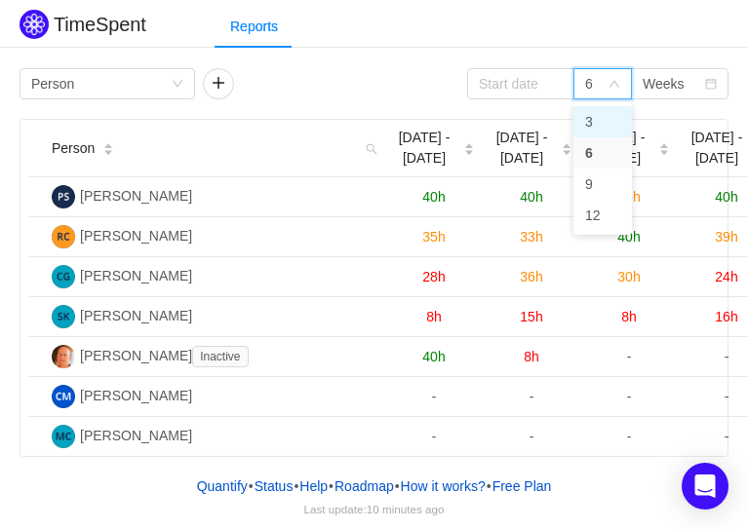
click at [603, 115] on li "3" at bounding box center [602, 121] width 59 height 31
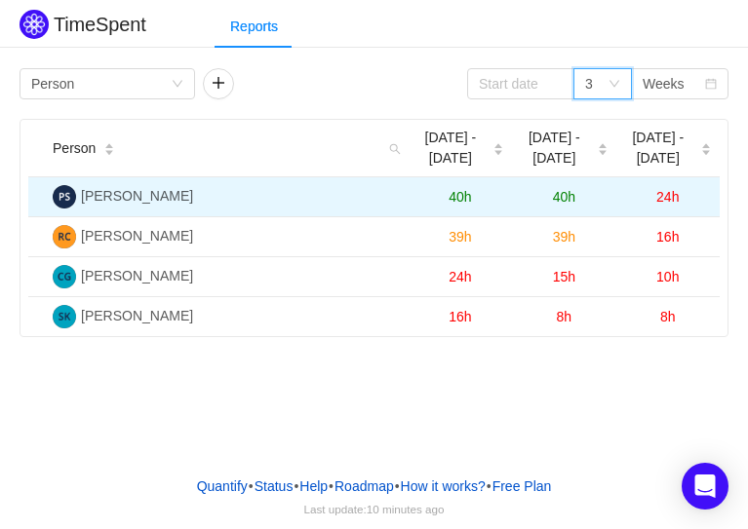
click at [467, 199] on span "40h" at bounding box center [460, 197] width 22 height 16
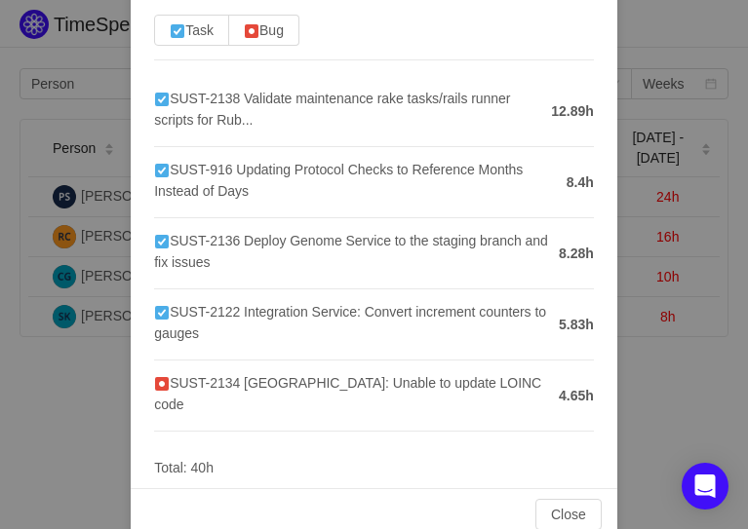
scroll to position [171, 0]
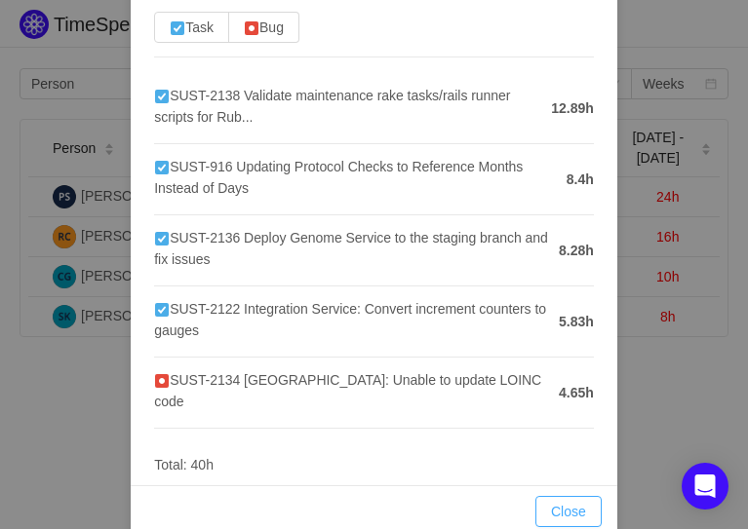
click at [541, 496] on button "Close" at bounding box center [568, 511] width 66 height 31
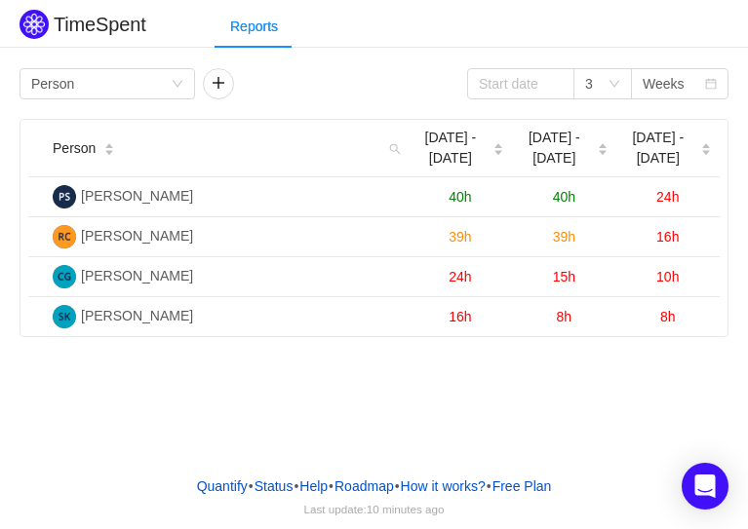
scroll to position [73, 0]
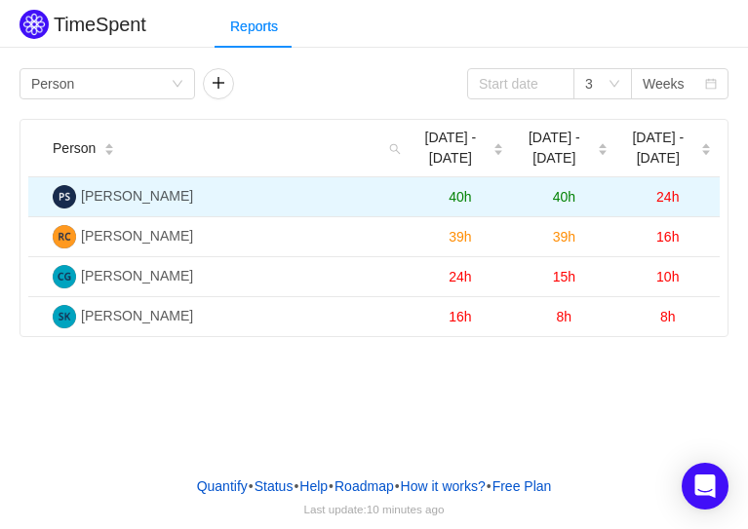
click at [562, 195] on span "40h" at bounding box center [564, 197] width 22 height 16
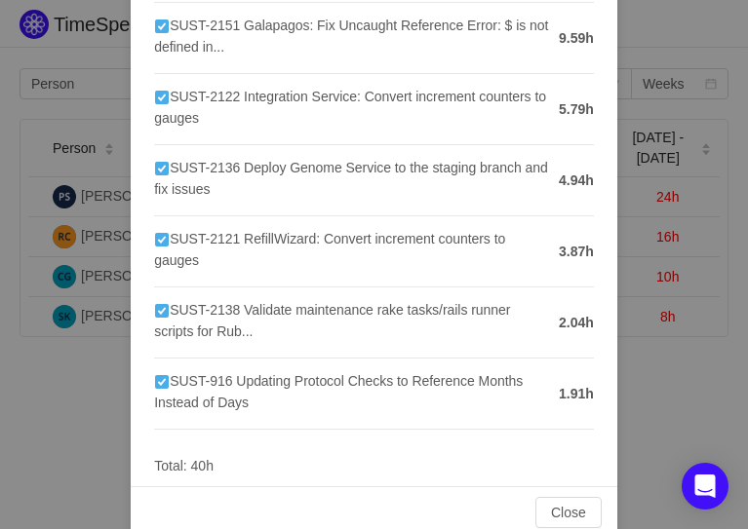
click at [70, 348] on div "Pawan Shah Sep 1 - 7 Bug Task SUST-2134 Galapagos: Unable to update LOINC code …" at bounding box center [374, 264] width 748 height 529
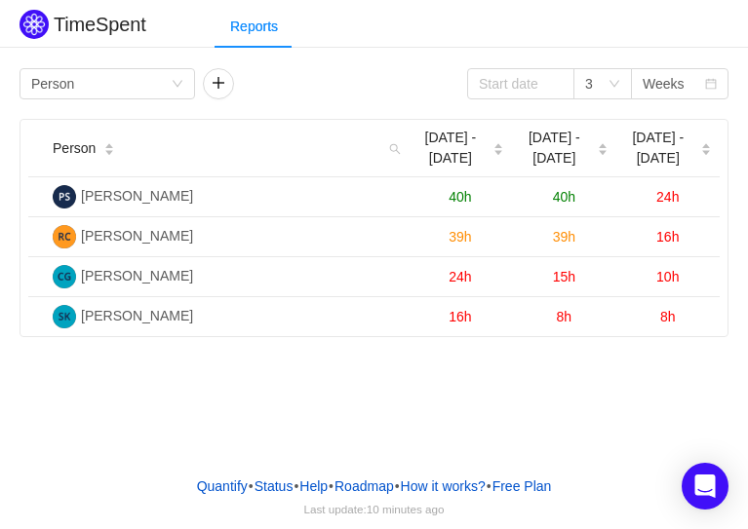
scroll to position [215, 0]
click at [672, 200] on span "24h" at bounding box center [667, 197] width 22 height 16
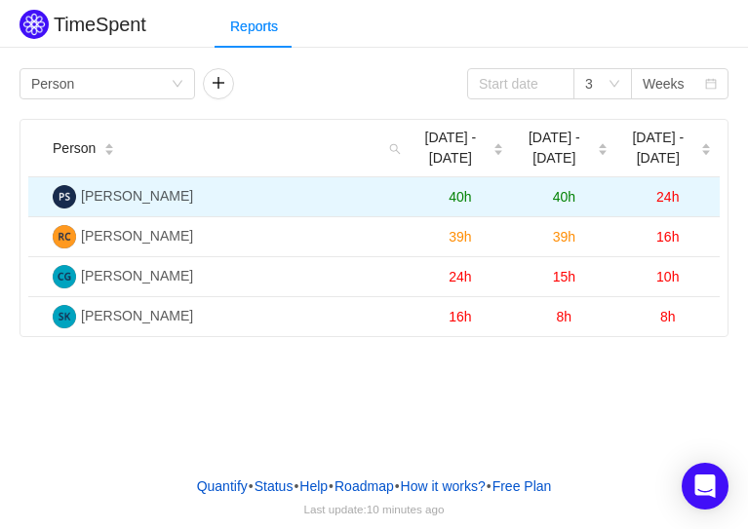
scroll to position [0, 0]
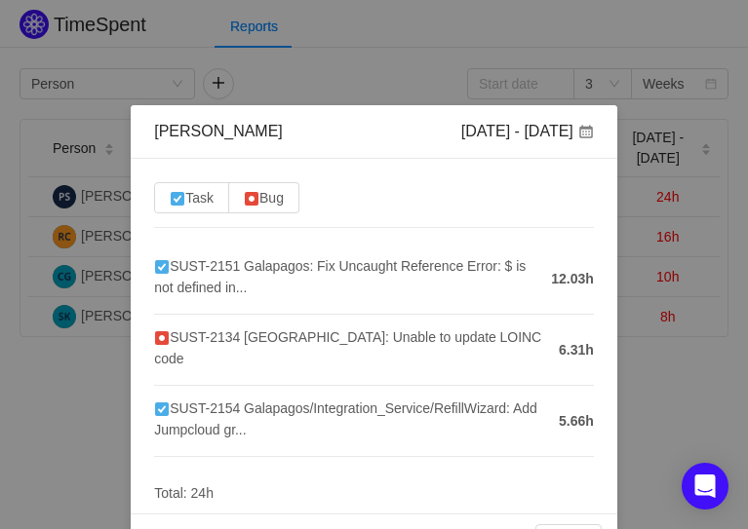
click at [63, 414] on div "Pawan Shah Sep 8 - 14 Task Bug SUST-2151 Galapagos: Fix Uncaught Reference Erro…" at bounding box center [374, 264] width 748 height 529
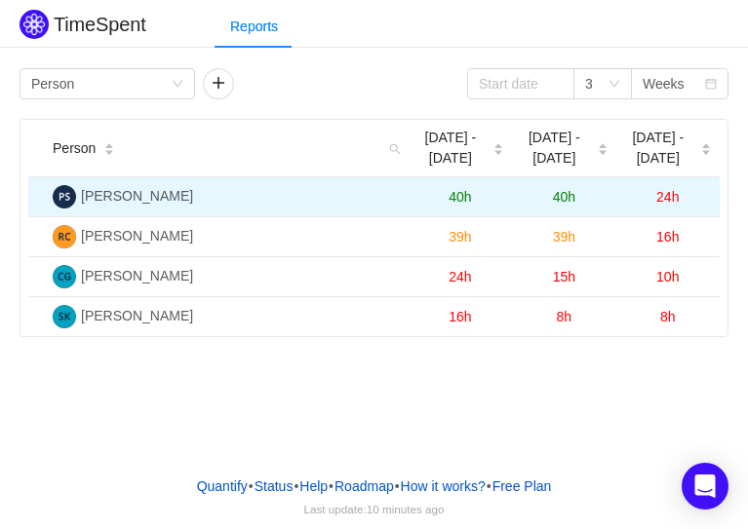
click at [559, 189] on span "40h" at bounding box center [564, 197] width 22 height 16
